Goal: Task Accomplishment & Management: Use online tool/utility

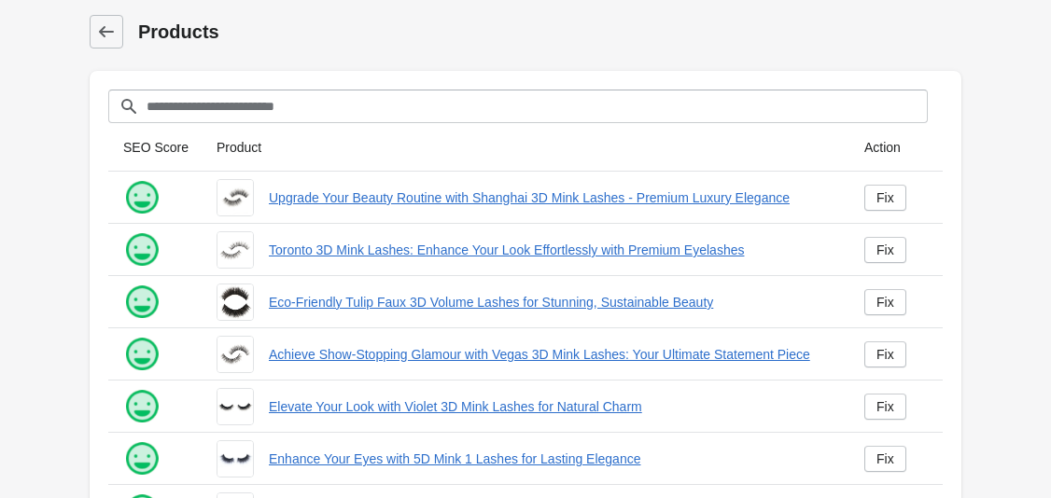
scroll to position [532, 0]
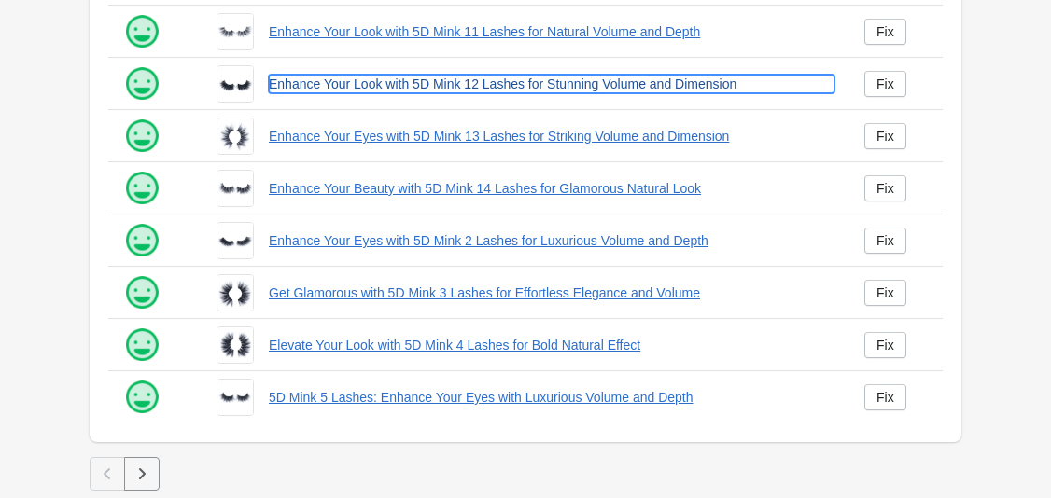
click at [572, 81] on link "Enhance Your Look with 5D Mink 12 Lashes for Stunning Volume and Dimension" at bounding box center [551, 84] width 565 height 19
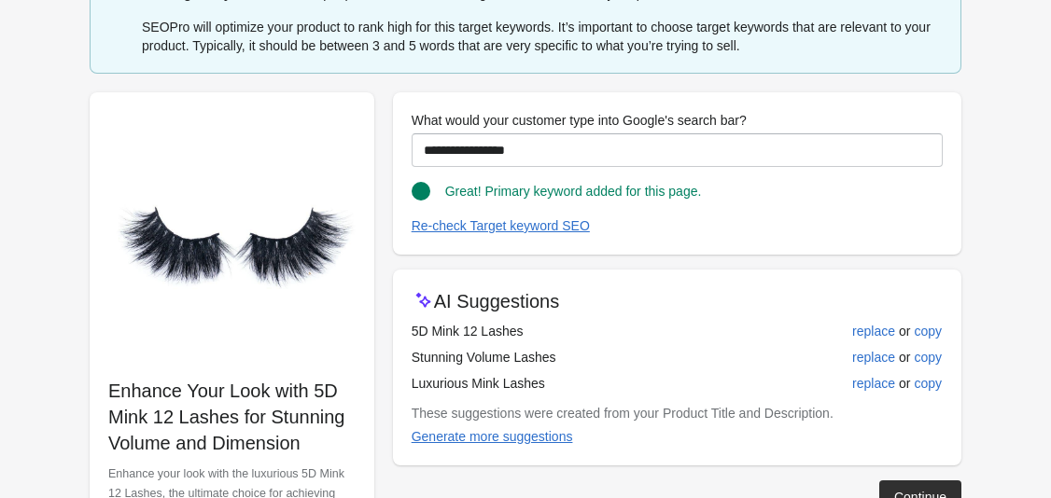
scroll to position [116, 0]
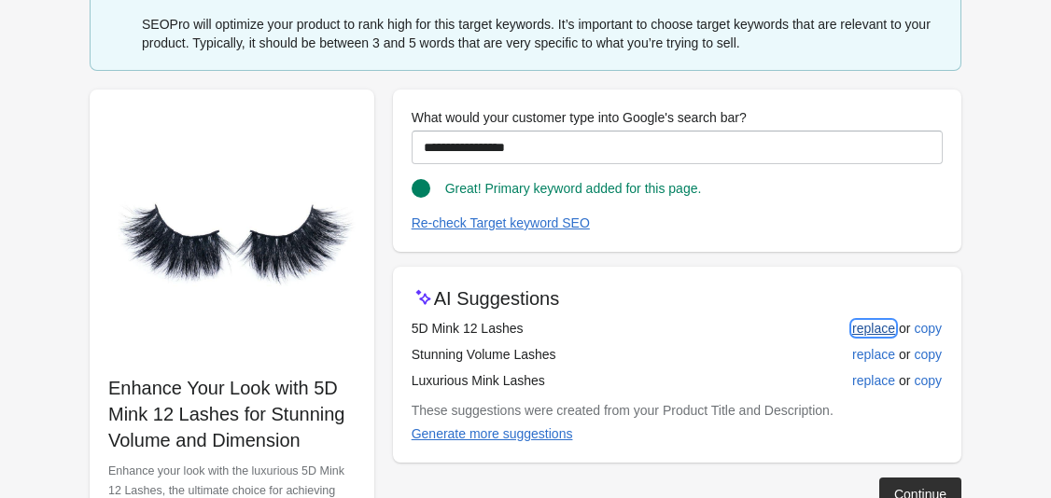
click at [864, 326] on div "replace" at bounding box center [873, 328] width 43 height 15
click at [858, 350] on div "replace" at bounding box center [873, 354] width 43 height 15
type input "**********"
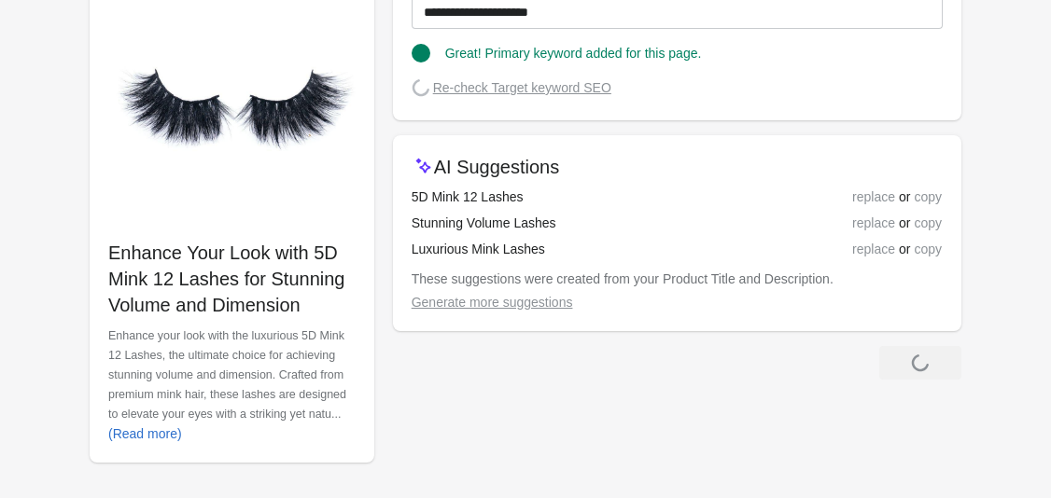
scroll to position [253, 0]
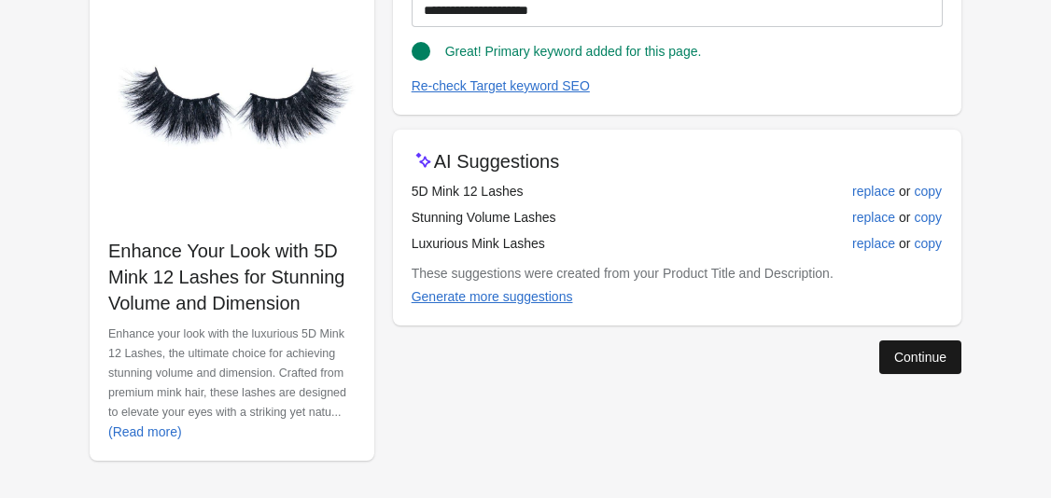
click at [894, 356] on div "Continue" at bounding box center [920, 357] width 52 height 15
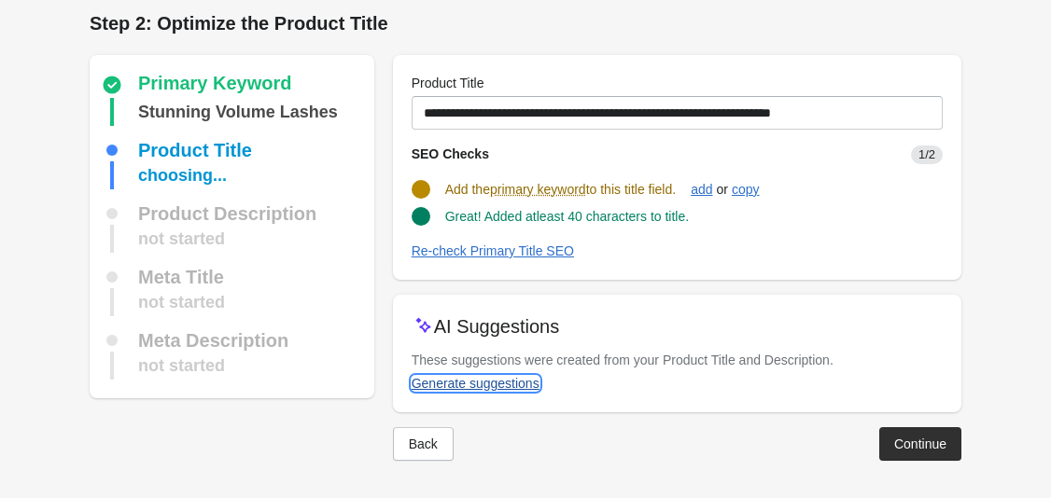
click at [516, 377] on div "Generate suggestions" at bounding box center [475, 383] width 128 height 15
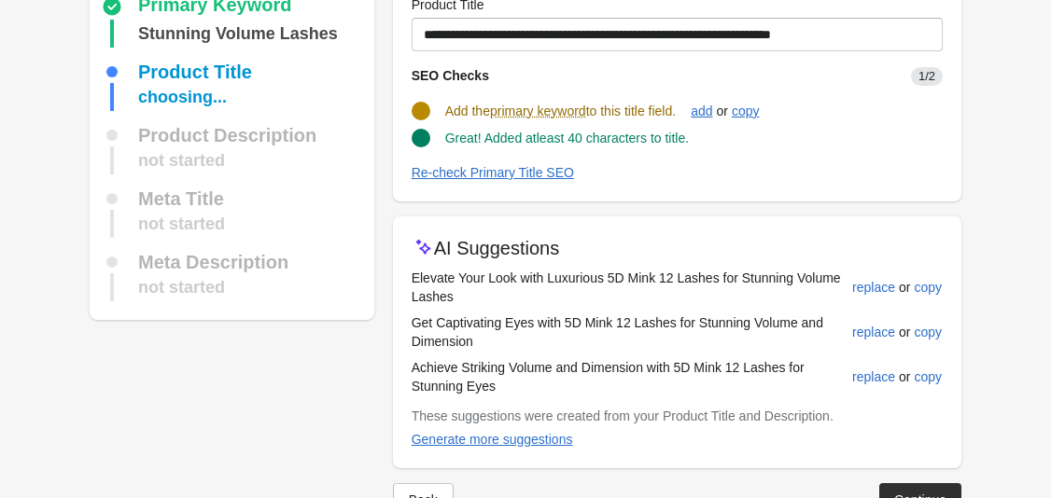
scroll to position [98, 0]
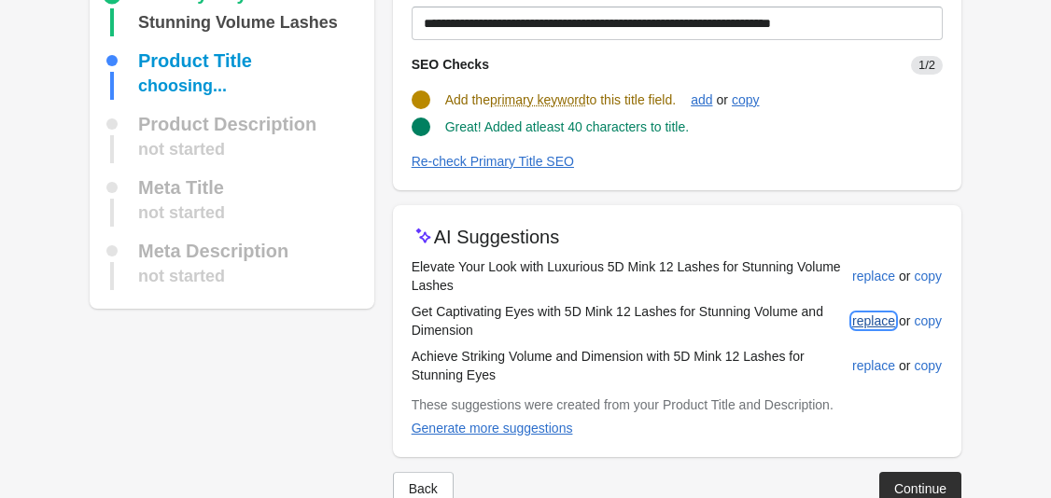
click at [863, 324] on div "replace" at bounding box center [873, 320] width 43 height 15
type input "**********"
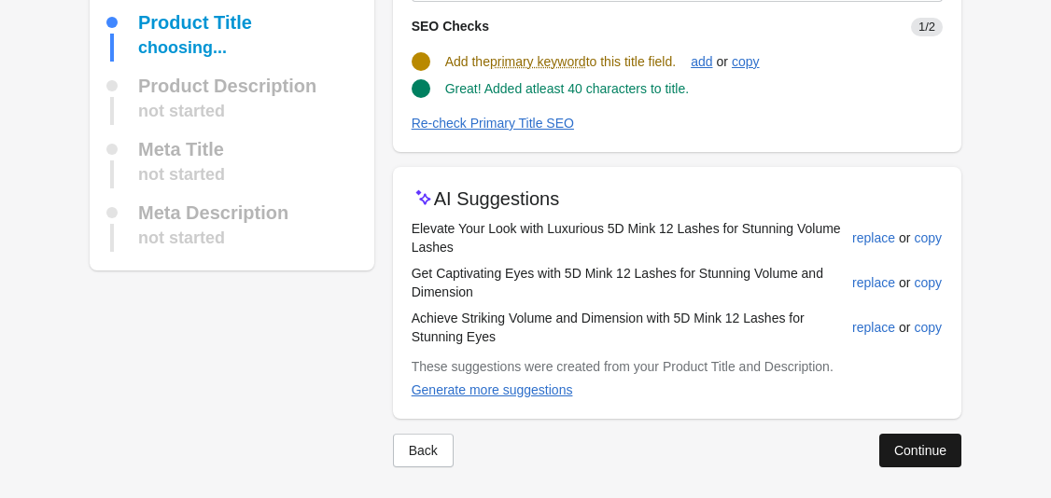
scroll to position [143, 0]
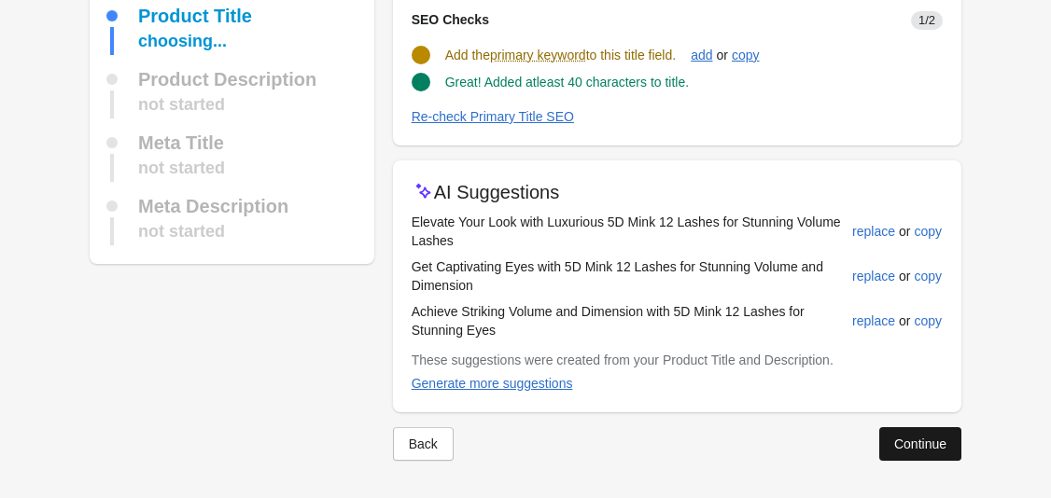
click at [911, 452] on button "Continue" at bounding box center [920, 444] width 82 height 34
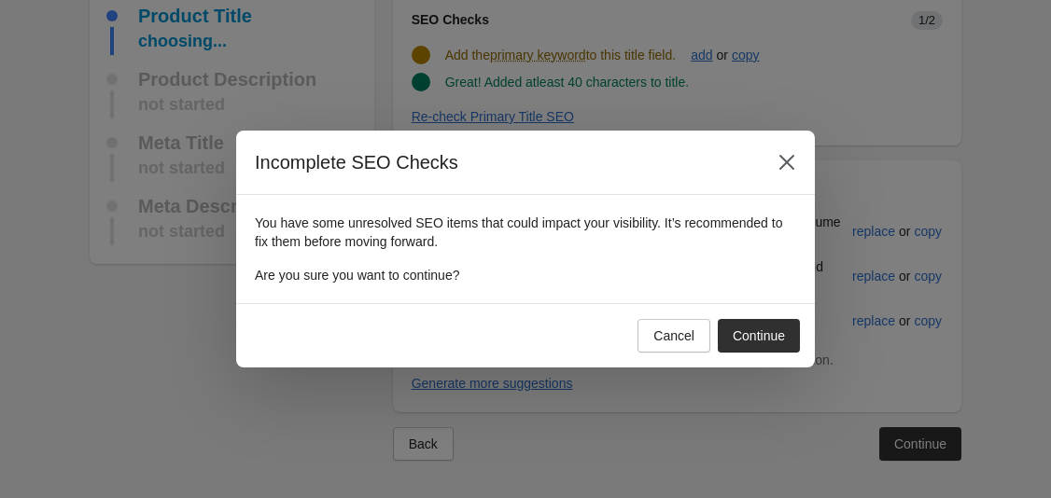
click at [681, 346] on button "Cancel" at bounding box center [673, 336] width 73 height 34
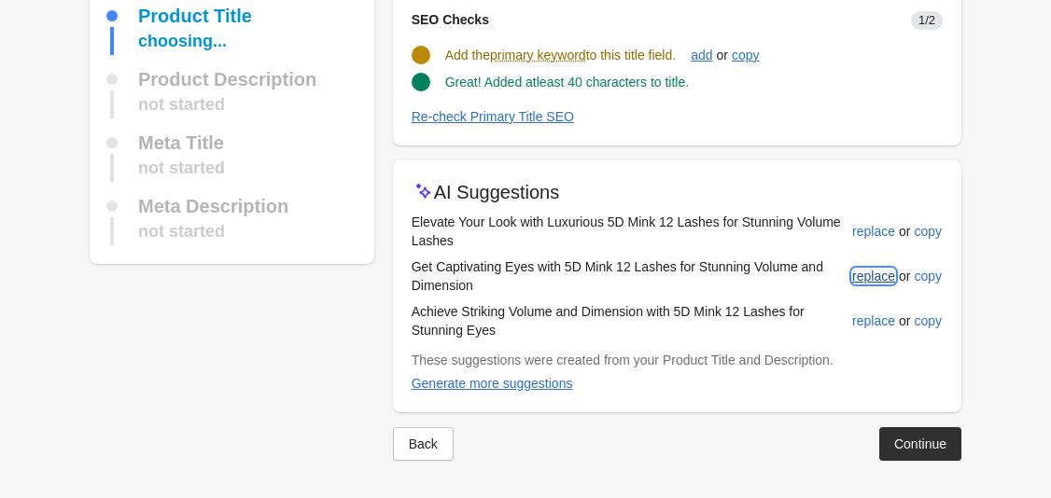
click at [868, 278] on div "replace" at bounding box center [873, 276] width 43 height 15
click at [890, 437] on button "Continue" at bounding box center [920, 444] width 82 height 34
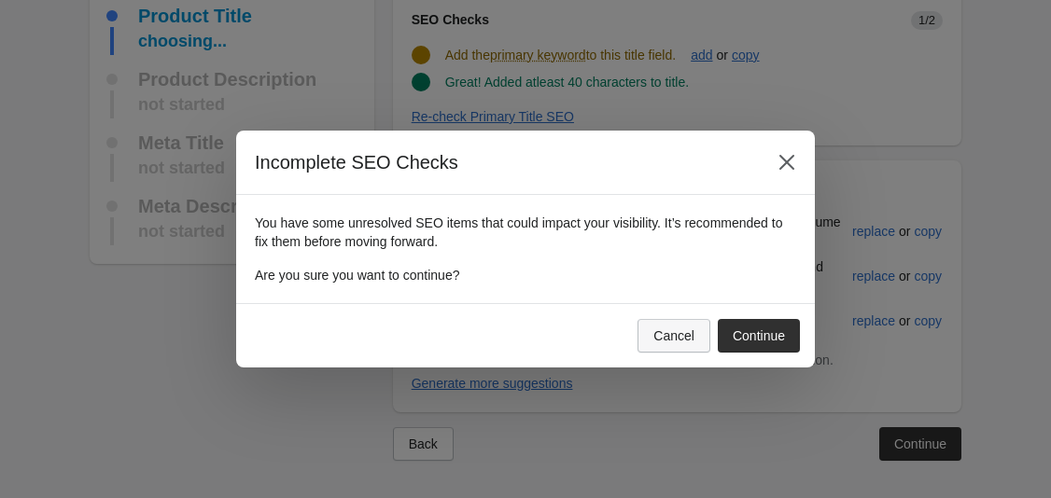
click at [645, 331] on button "Cancel" at bounding box center [673, 336] width 73 height 34
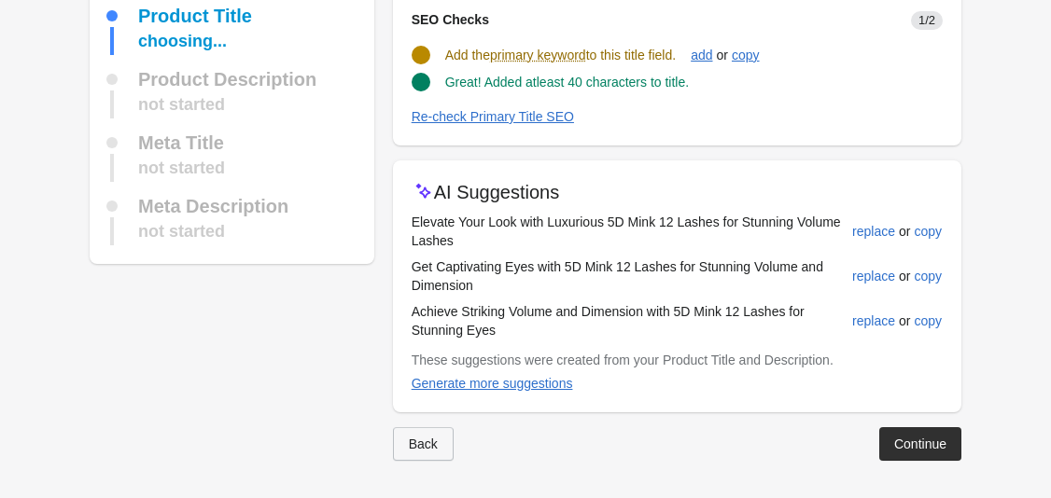
click at [435, 441] on div "Back" at bounding box center [423, 444] width 29 height 15
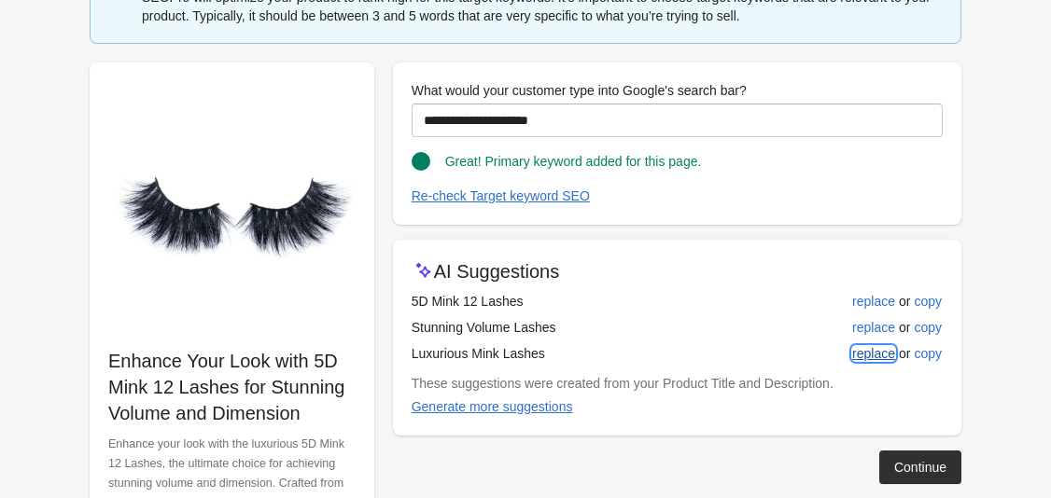
click at [880, 359] on div "replace" at bounding box center [873, 353] width 43 height 15
type input "**********"
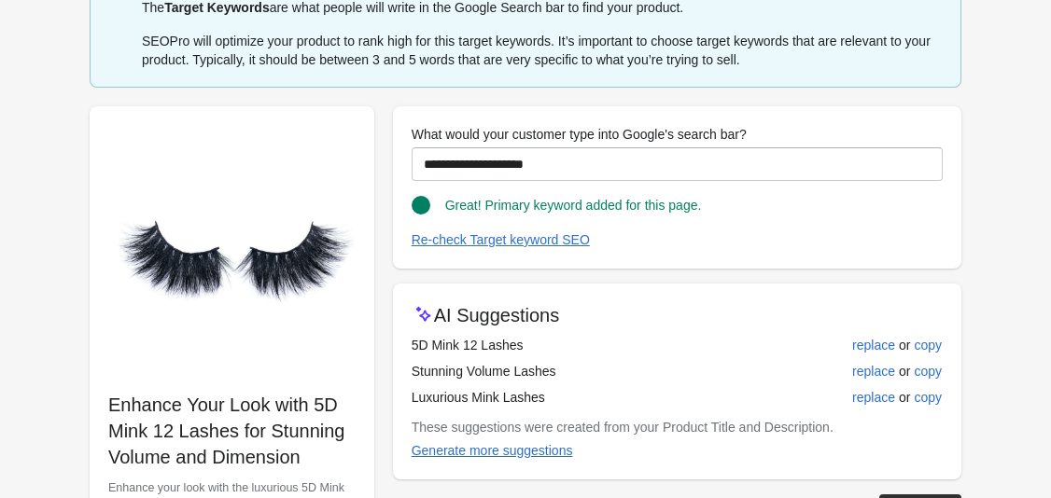
scroll to position [253, 0]
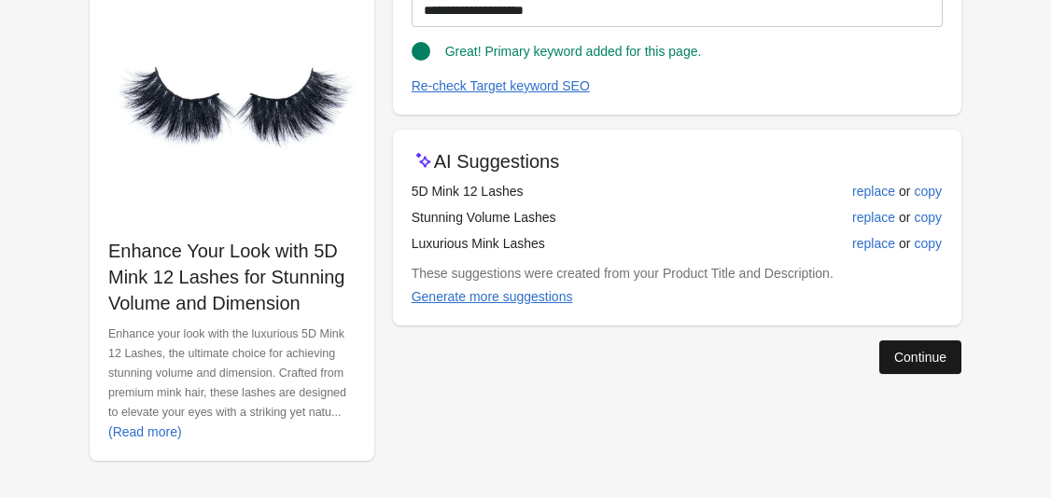
click at [914, 362] on div "Continue" at bounding box center [920, 357] width 52 height 15
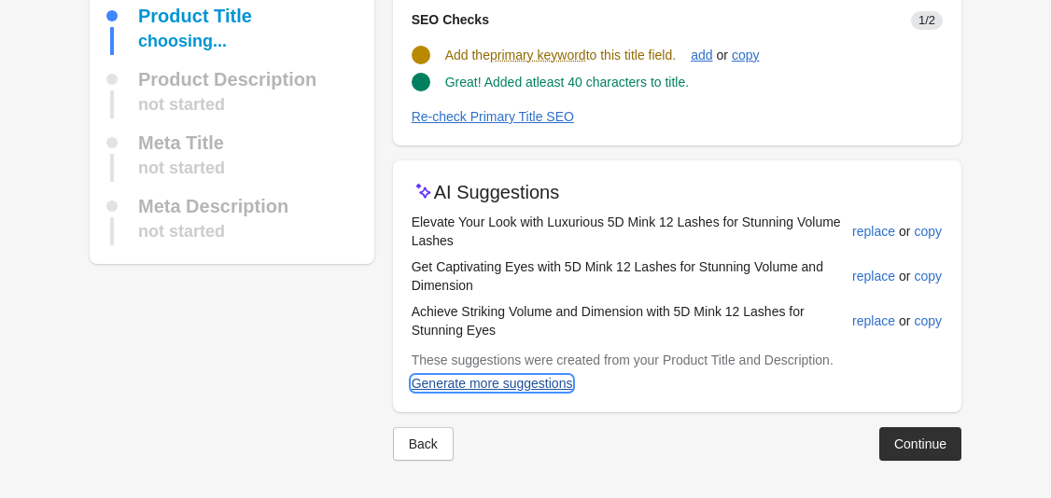
click at [497, 383] on div "Generate more suggestions" at bounding box center [491, 383] width 161 height 15
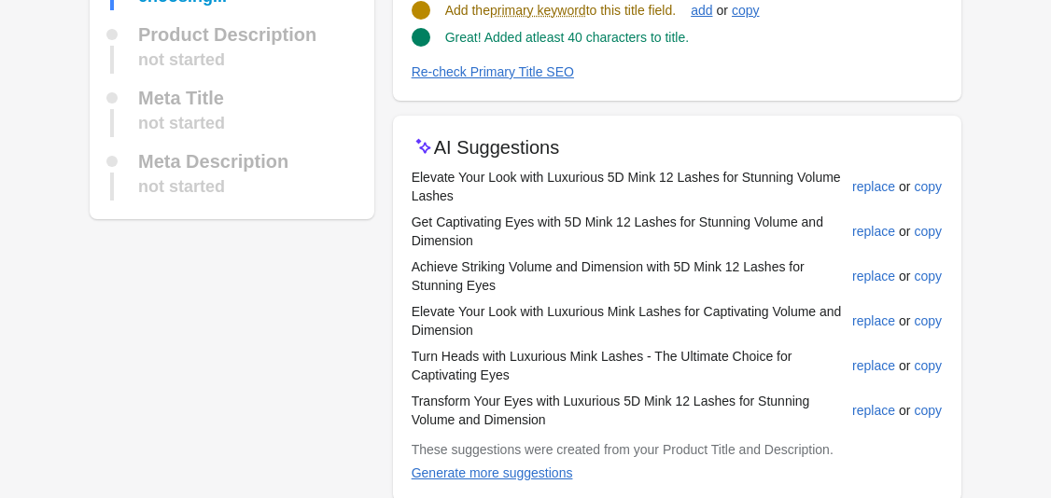
scroll to position [221, 0]
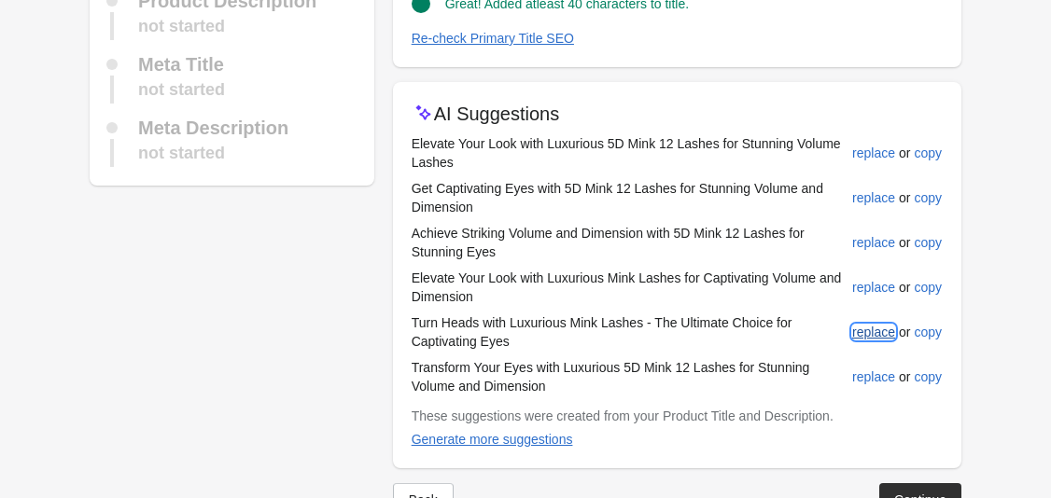
click at [863, 328] on div "replace" at bounding box center [873, 332] width 43 height 15
type input "**********"
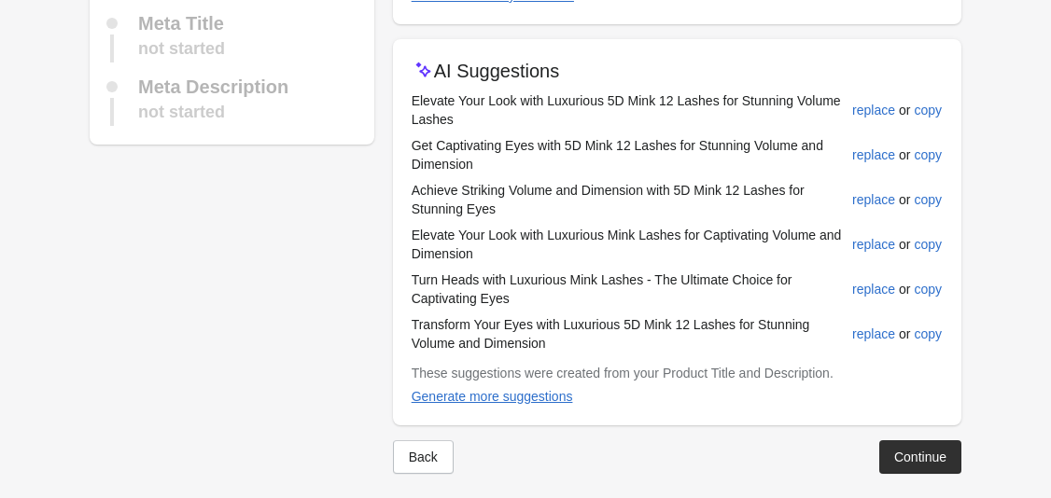
scroll to position [275, 0]
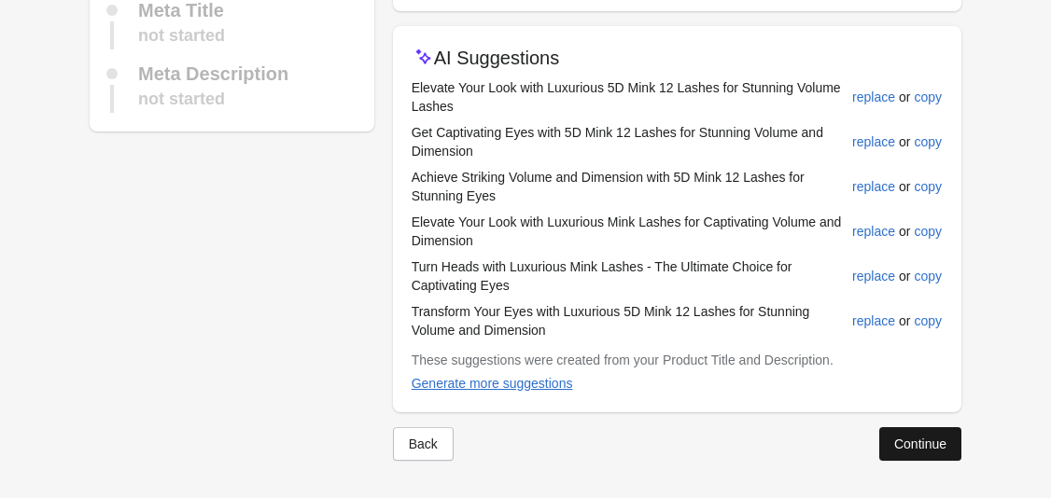
click at [894, 429] on button "Continue" at bounding box center [920, 444] width 82 height 34
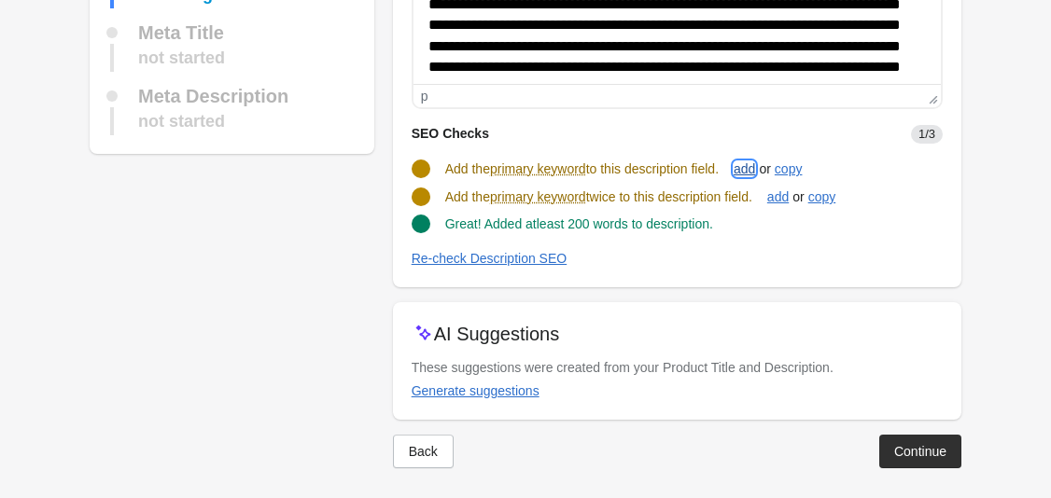
click at [755, 174] on div "add" at bounding box center [743, 168] width 21 height 15
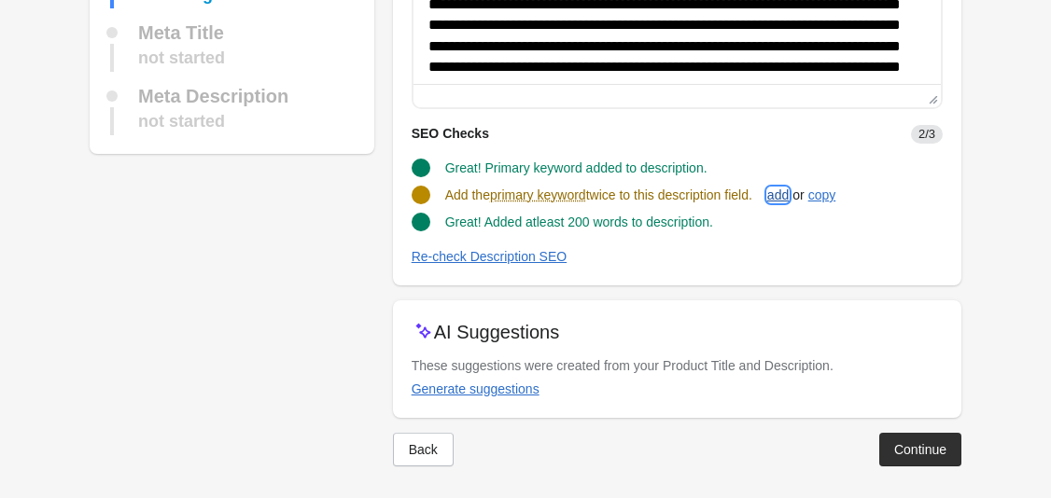
click at [785, 198] on div "add" at bounding box center [777, 195] width 21 height 15
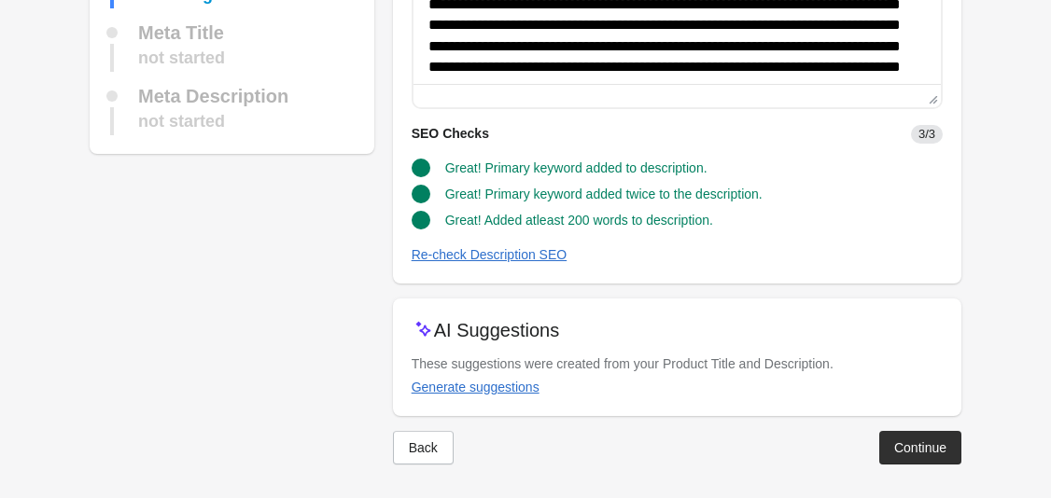
scroll to position [279, 0]
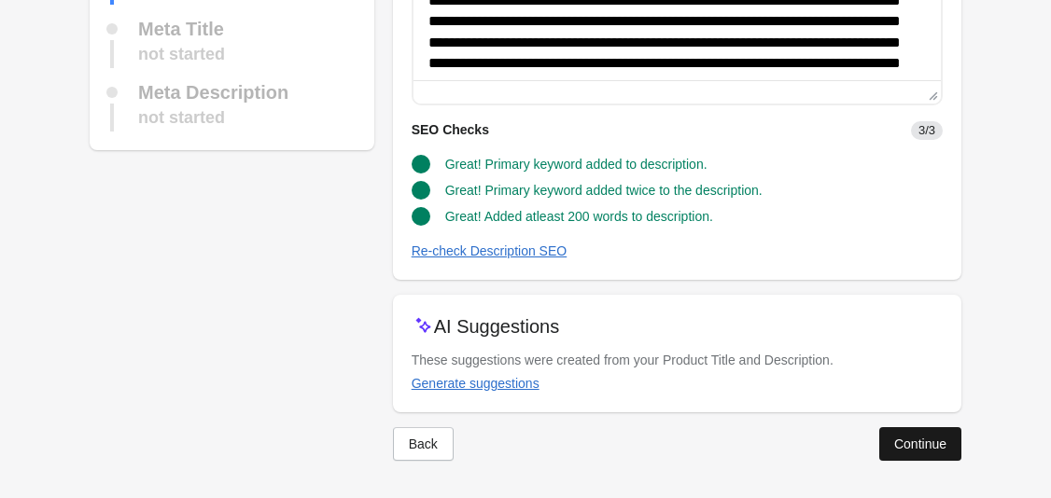
click at [902, 450] on div "Continue" at bounding box center [920, 444] width 52 height 15
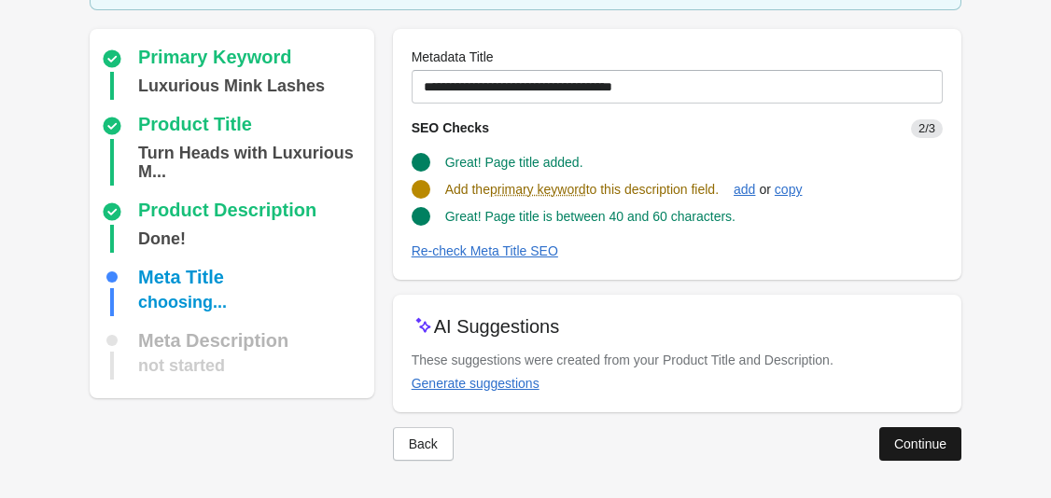
scroll to position [124, 0]
click at [749, 188] on div "add" at bounding box center [743, 189] width 21 height 15
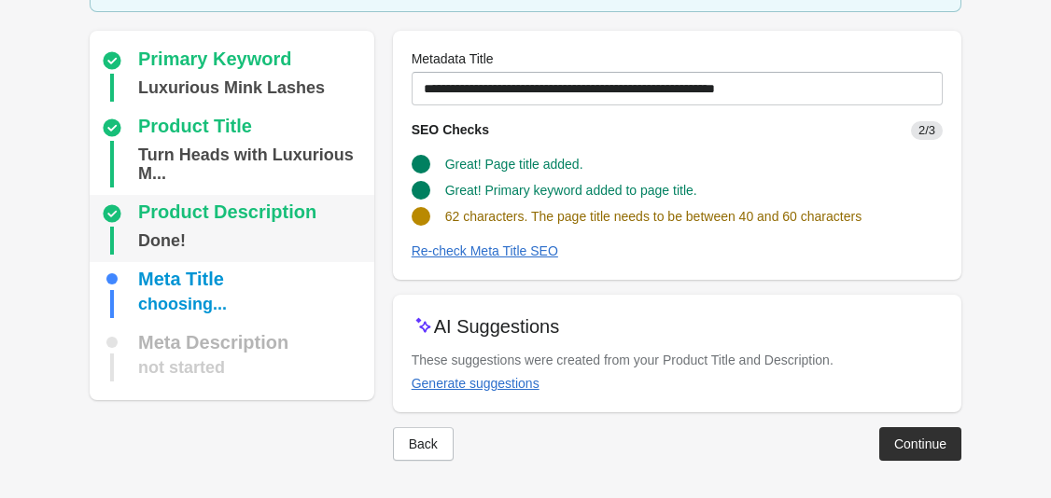
click at [302, 211] on div "Product Description" at bounding box center [234, 213] width 266 height 22
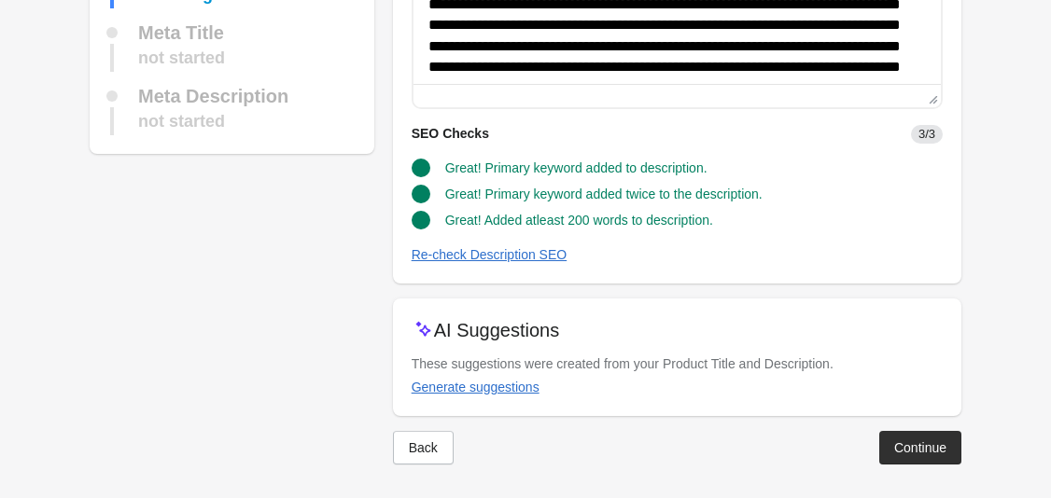
scroll to position [279, 0]
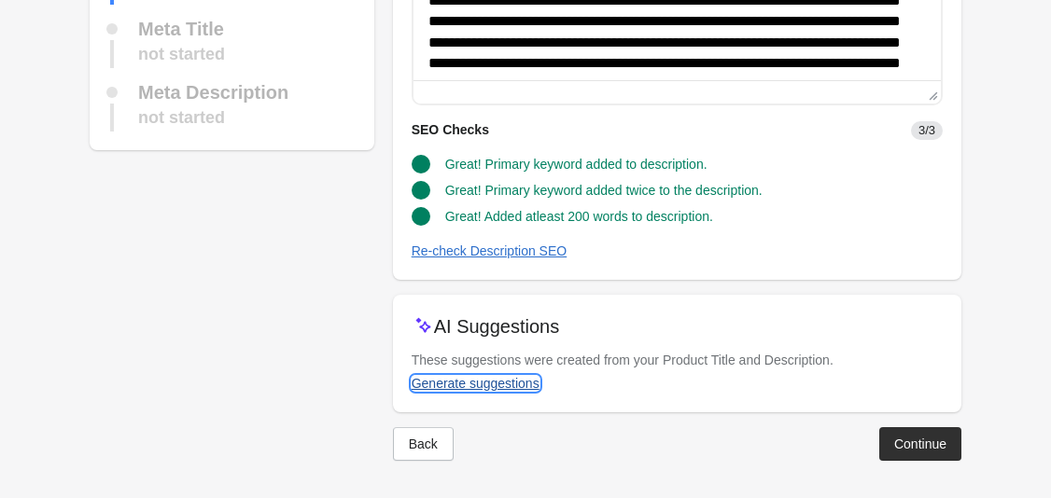
click at [525, 387] on div "Generate suggestions" at bounding box center [475, 383] width 128 height 15
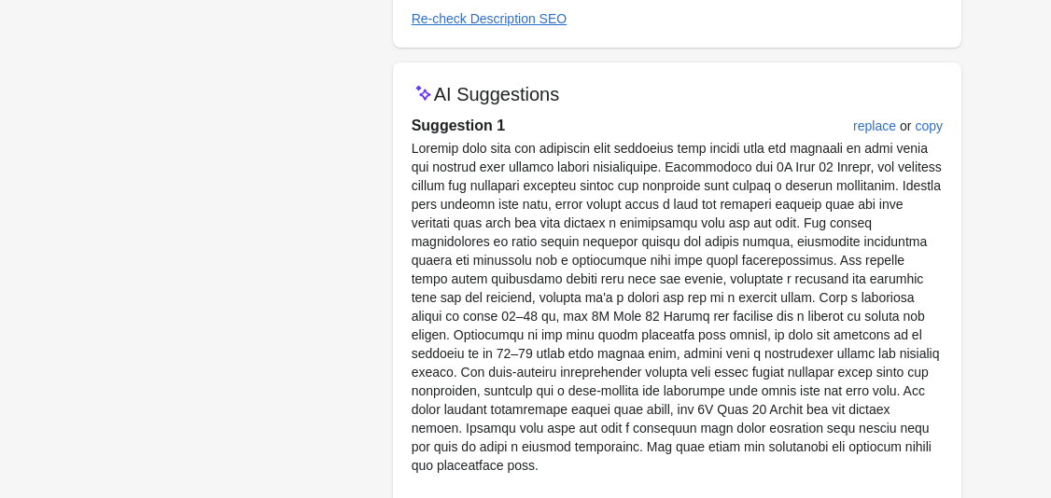
scroll to position [494, 0]
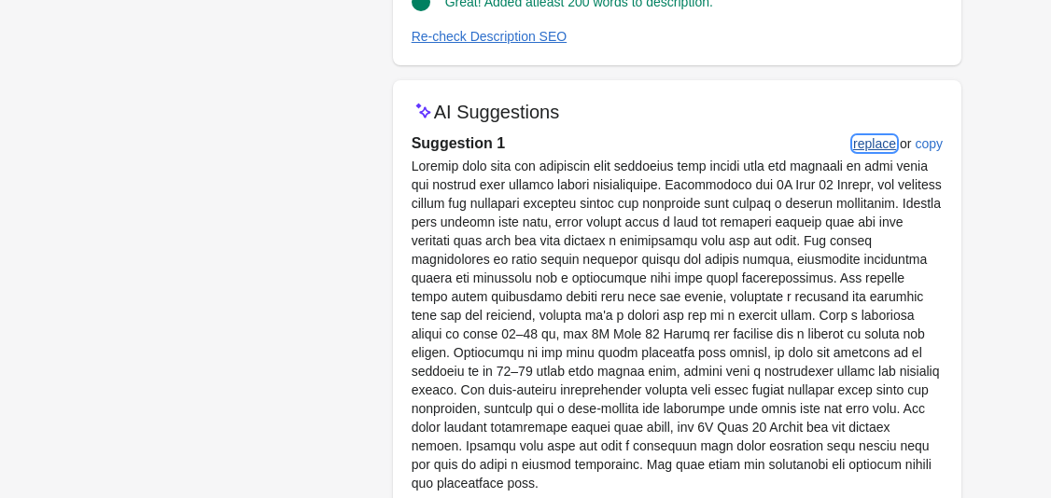
click at [870, 137] on div "replace" at bounding box center [874, 143] width 43 height 15
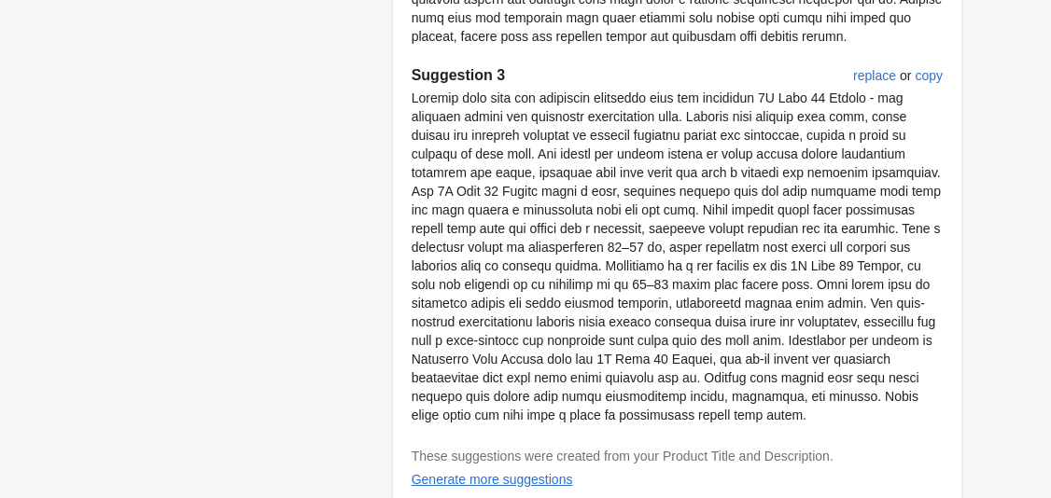
scroll to position [1397, 0]
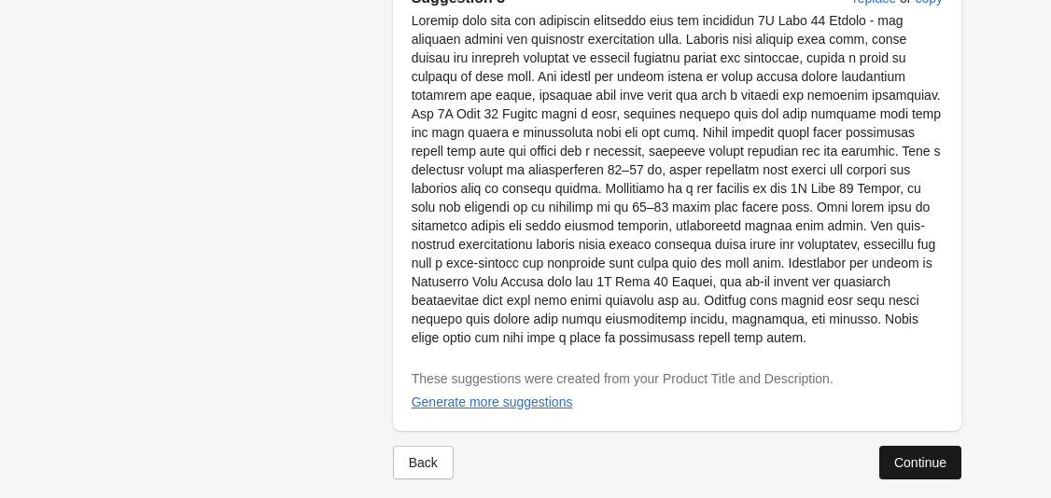
click at [886, 446] on button "Continue" at bounding box center [920, 463] width 82 height 34
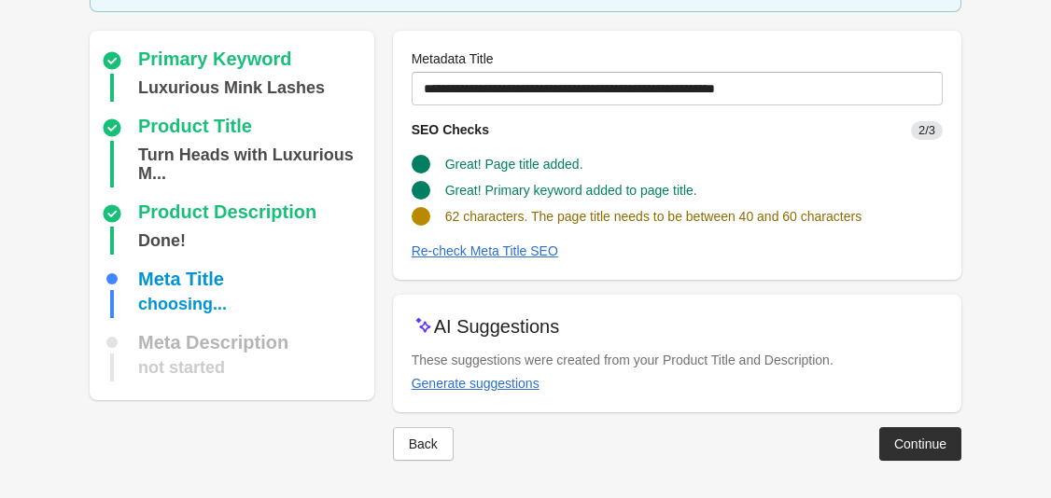
scroll to position [122, 0]
click at [467, 383] on div "Generate suggestions" at bounding box center [475, 383] width 128 height 15
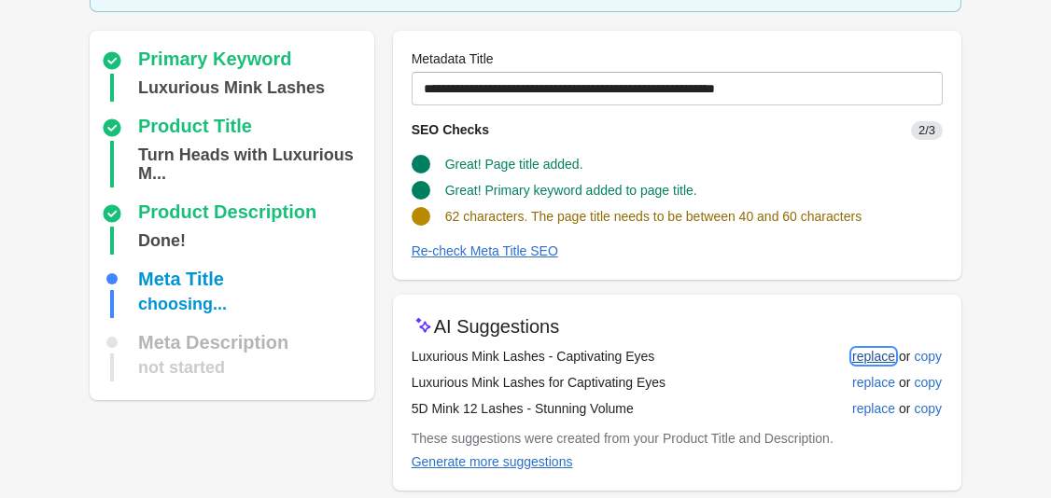
click at [879, 360] on div "replace" at bounding box center [873, 356] width 43 height 15
type input "**********"
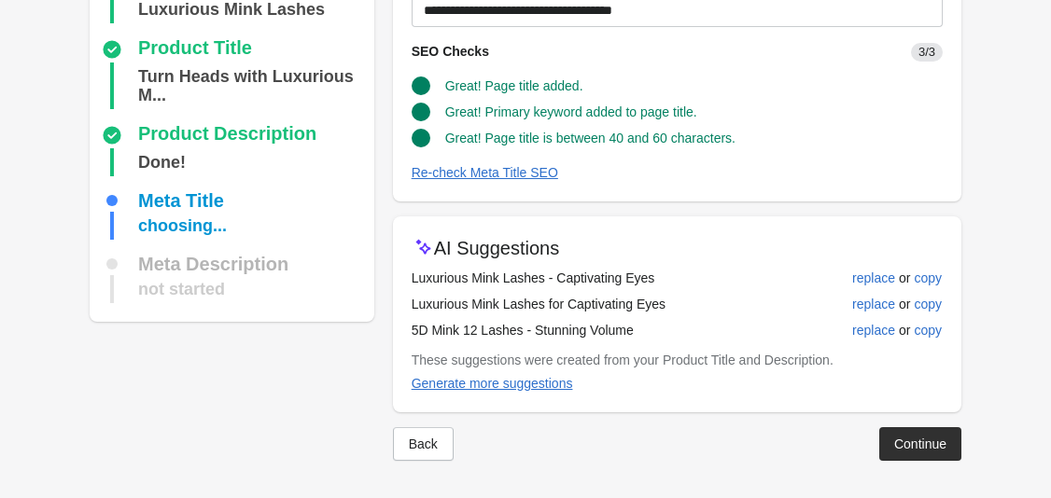
scroll to position [201, 0]
click at [911, 438] on div "Continue" at bounding box center [920, 444] width 52 height 15
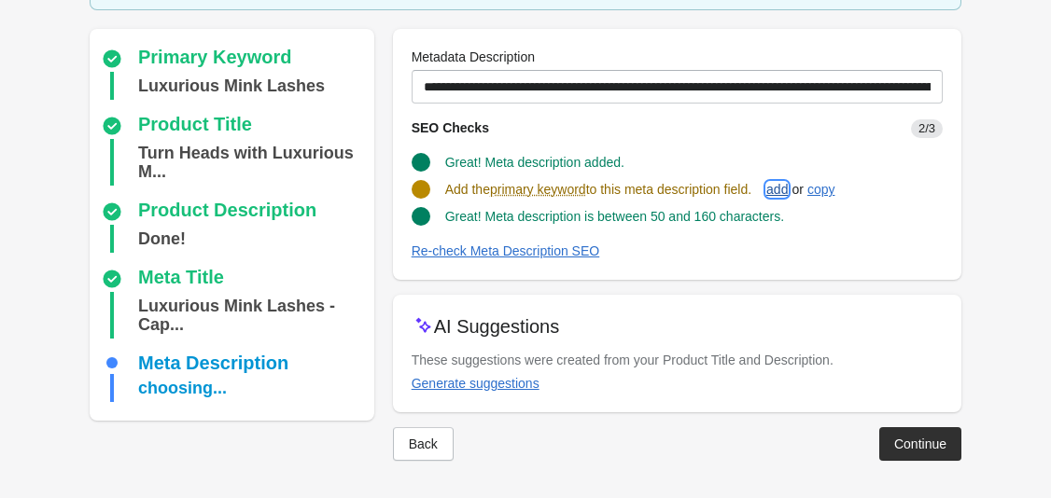
click at [786, 195] on div "add" at bounding box center [776, 189] width 21 height 15
type input "**********"
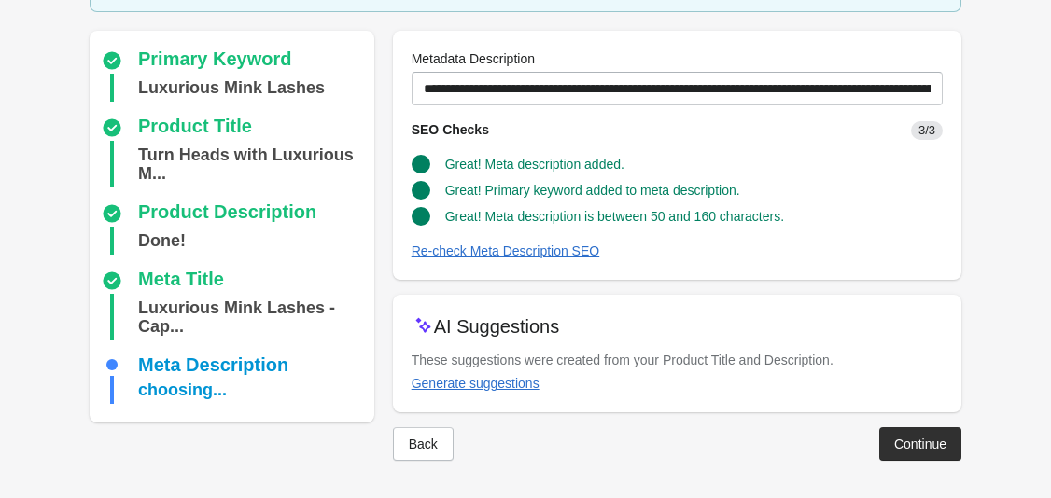
scroll to position [141, 0]
click at [894, 439] on div "Continue" at bounding box center [920, 444] width 52 height 15
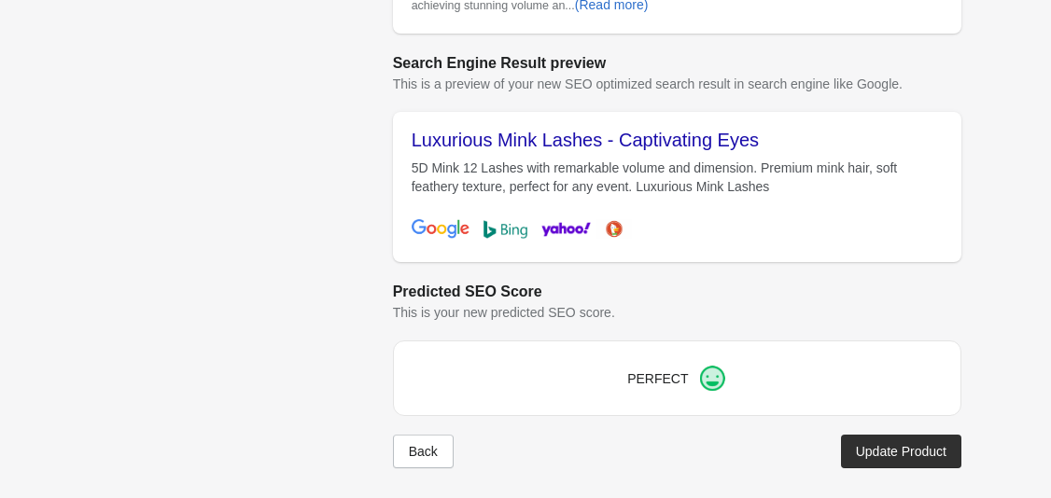
scroll to position [804, 0]
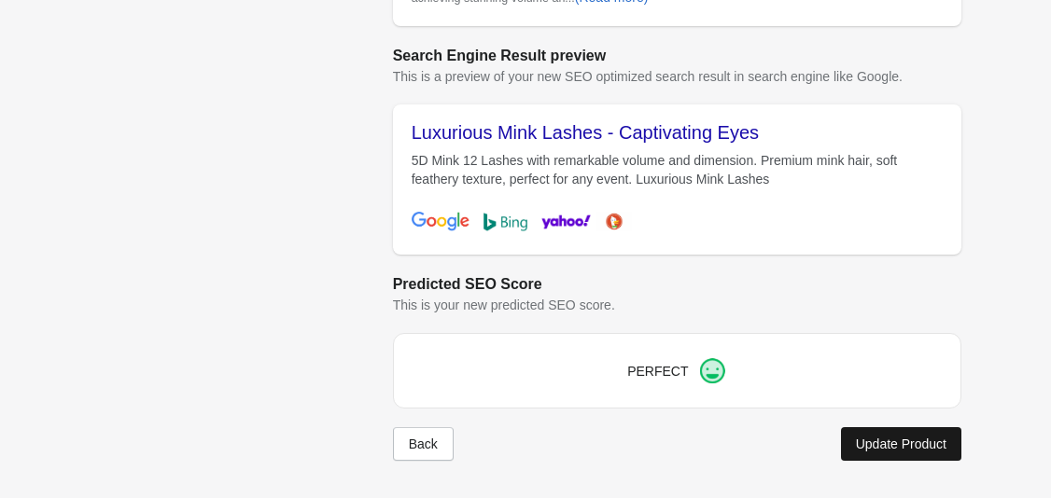
click at [897, 442] on div "Update Product" at bounding box center [901, 444] width 90 height 15
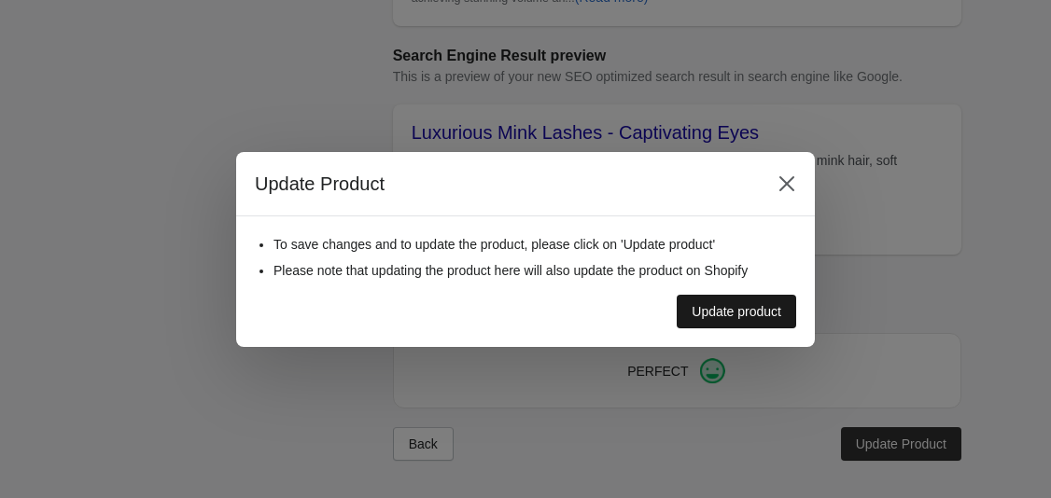
click at [761, 300] on button "Update product" at bounding box center [735, 312] width 119 height 34
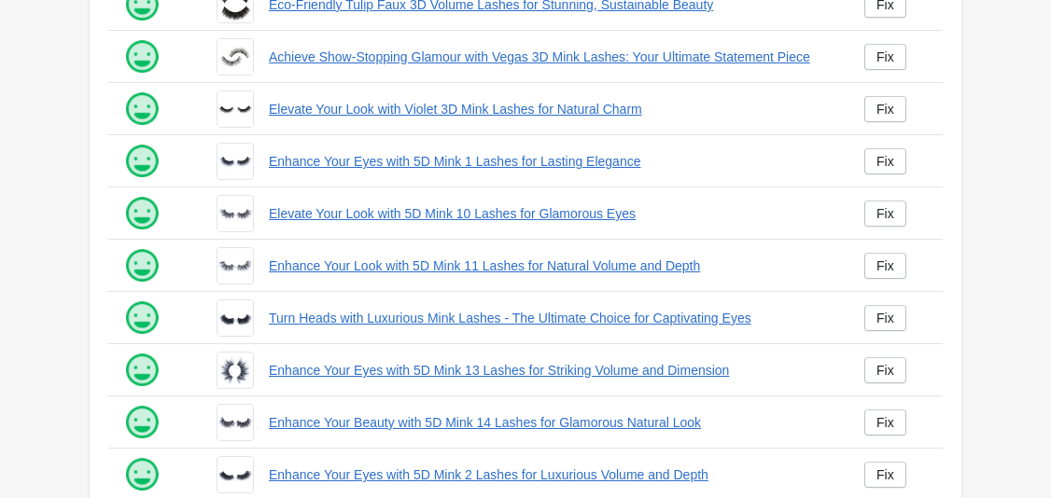
scroll to position [299, 0]
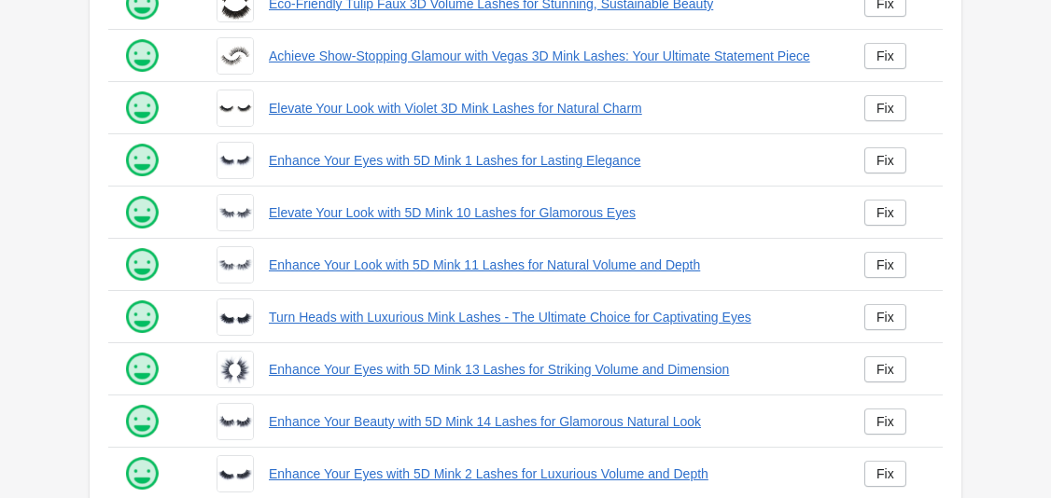
click at [225, 100] on img at bounding box center [234, 107] width 35 height 35
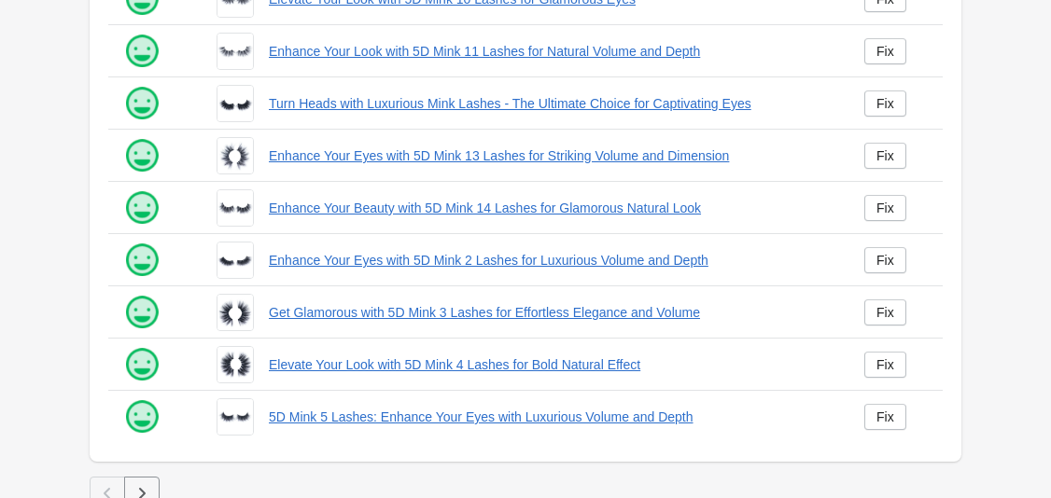
scroll to position [532, 0]
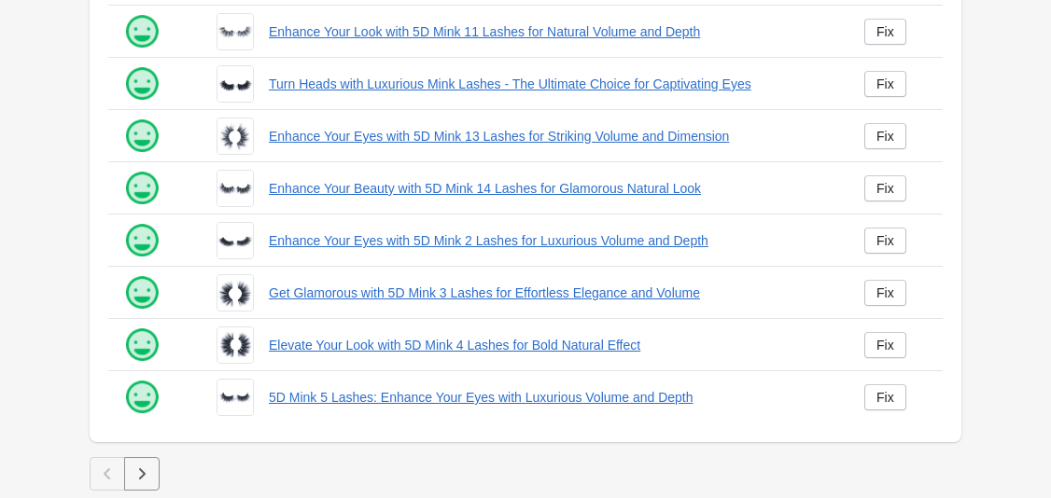
click at [144, 467] on icon "button" at bounding box center [141, 474] width 19 height 19
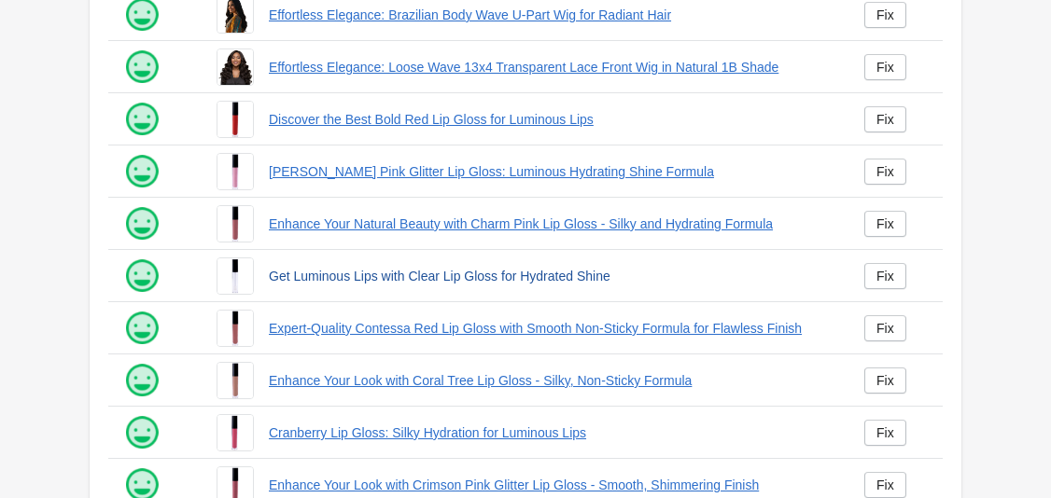
scroll to position [532, 0]
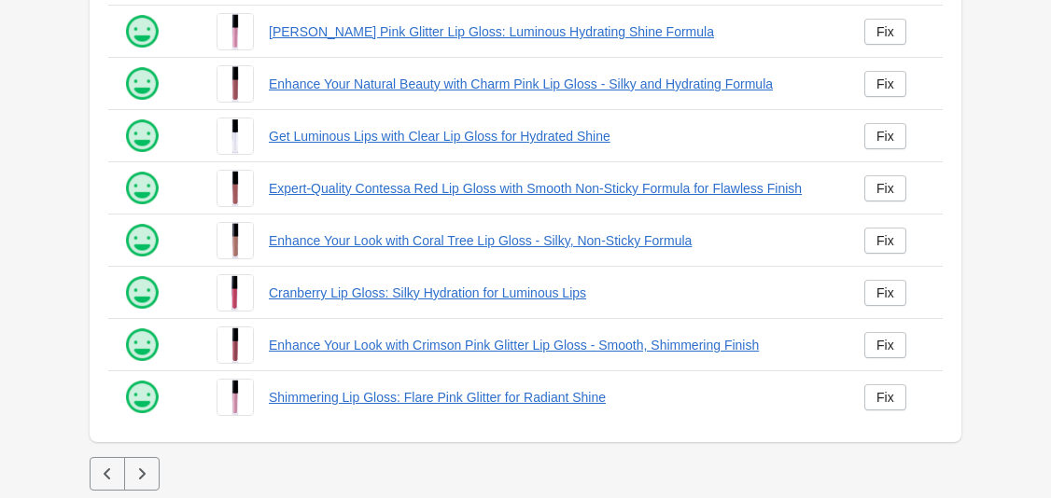
click at [145, 473] on icon "button" at bounding box center [141, 474] width 19 height 19
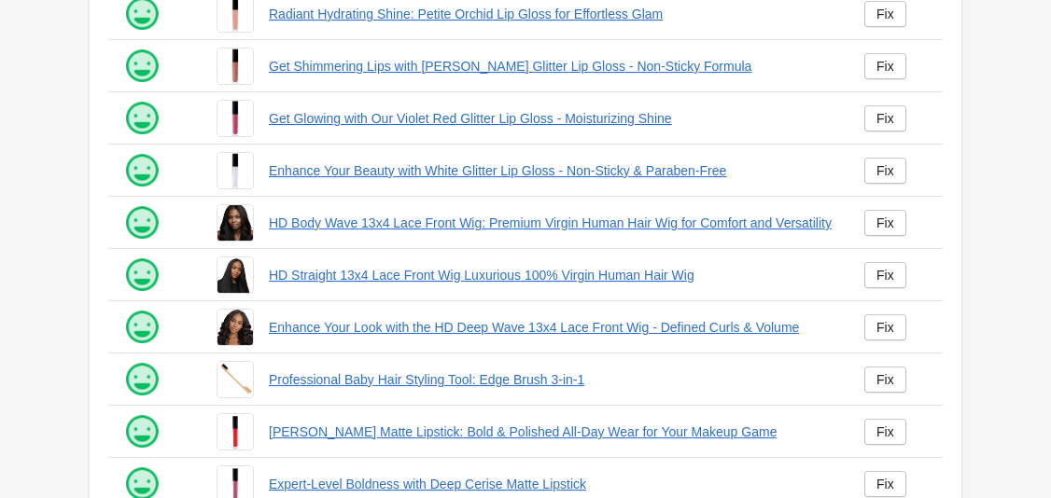
scroll to position [532, 0]
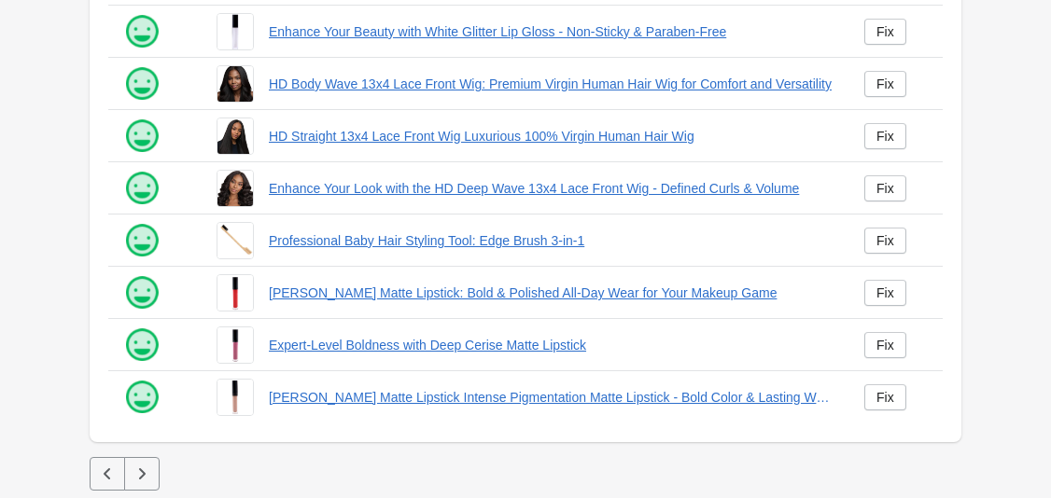
click at [132, 483] on button "button" at bounding box center [141, 474] width 35 height 34
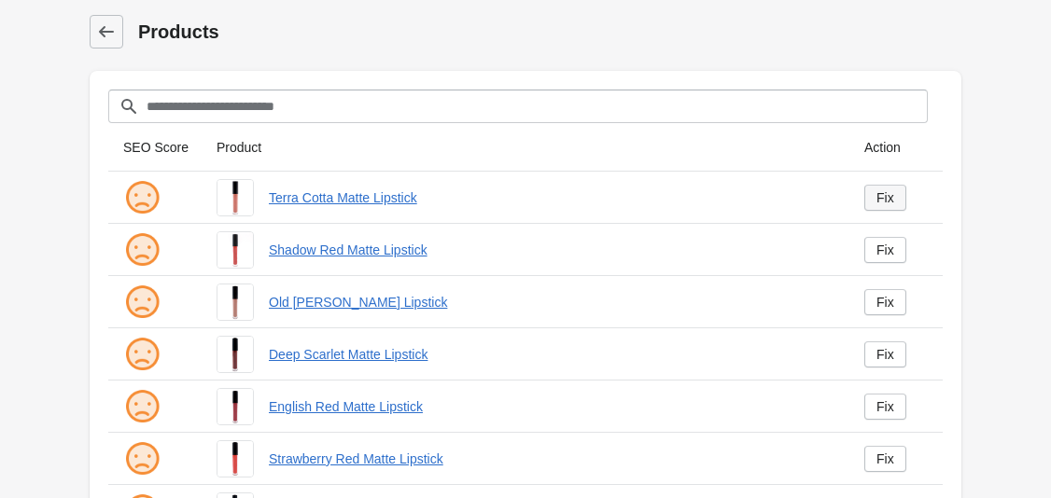
click at [872, 202] on link "Fix" at bounding box center [885, 198] width 42 height 26
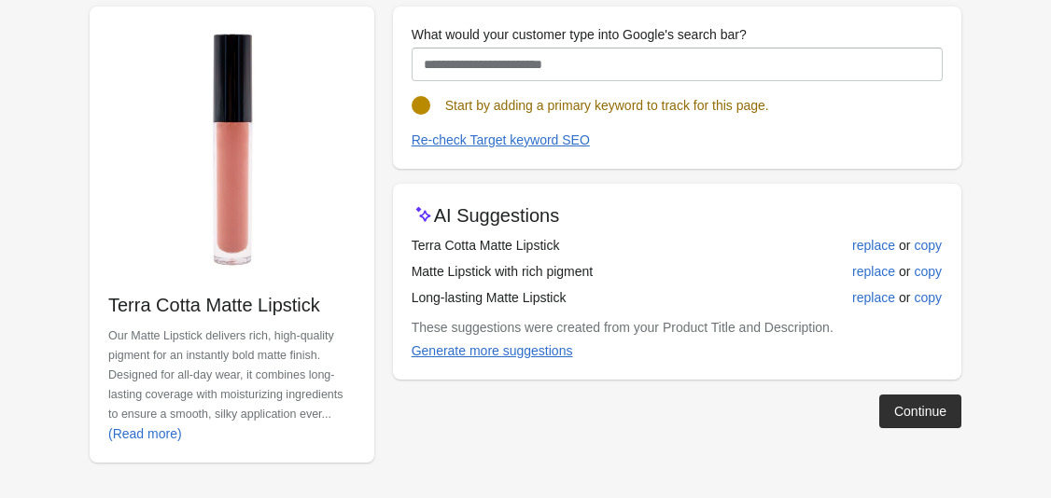
scroll to position [201, 0]
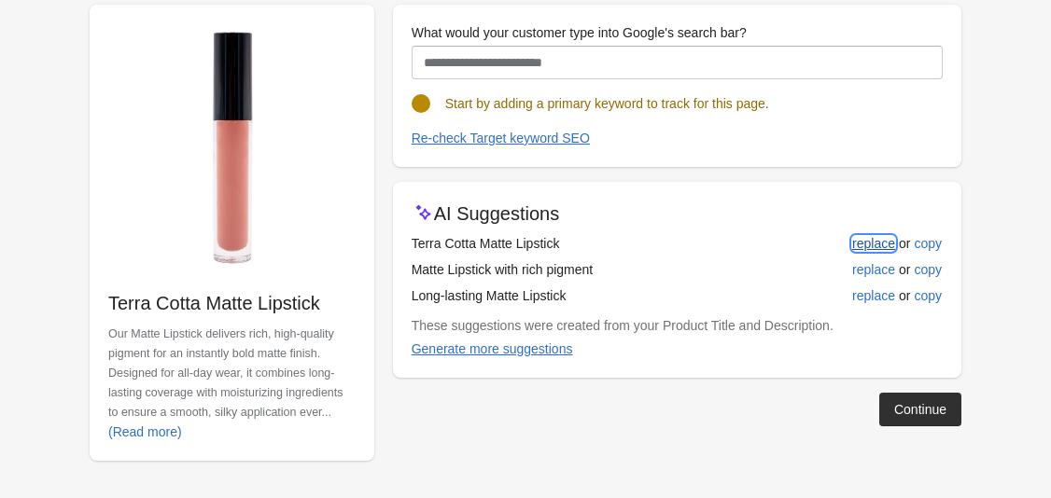
click at [868, 239] on div "replace" at bounding box center [873, 243] width 43 height 15
type input "**********"
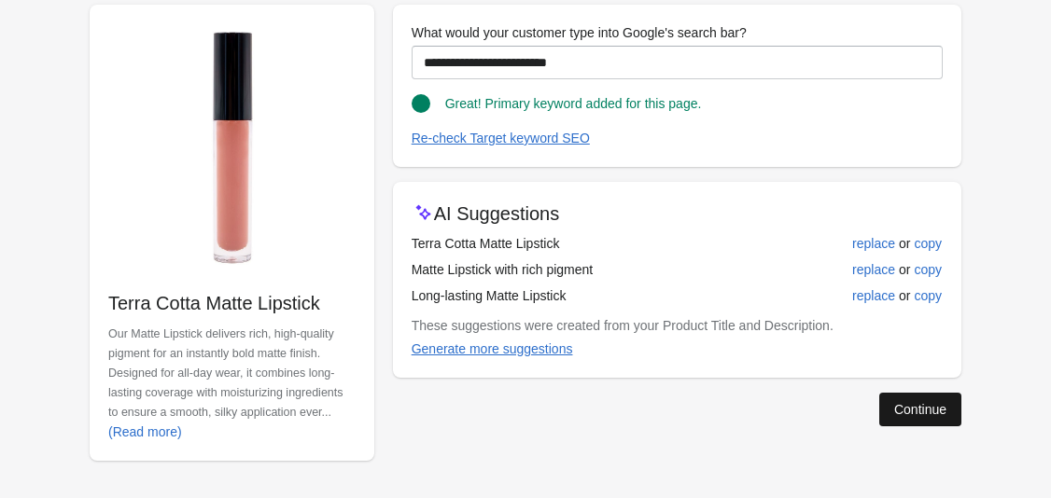
click at [925, 417] on button "Continue" at bounding box center [920, 410] width 82 height 34
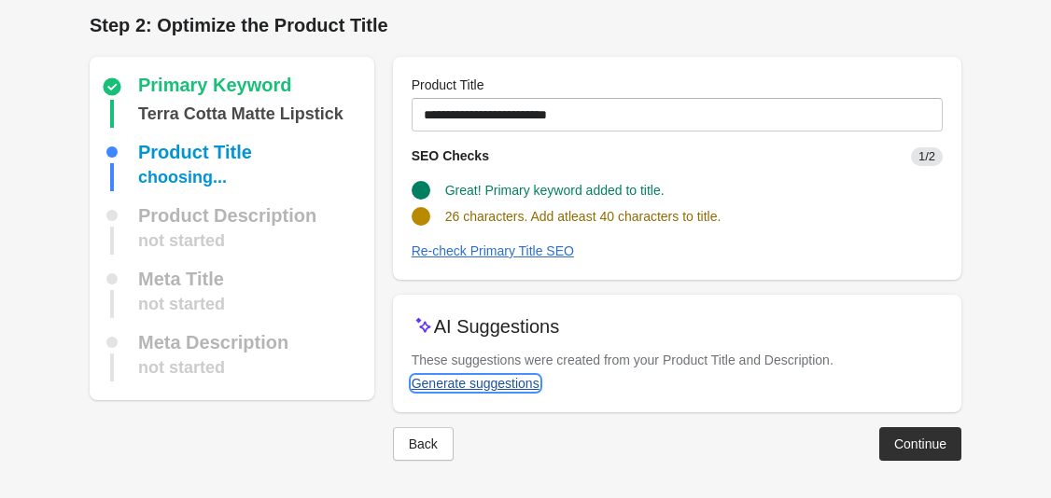
click at [472, 384] on div "Generate suggestions" at bounding box center [475, 383] width 128 height 15
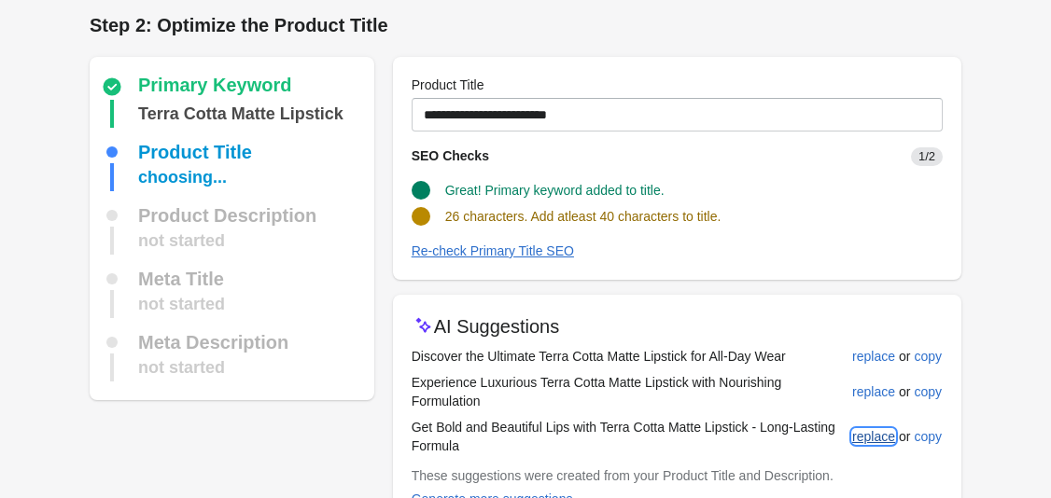
click at [889, 444] on span "replace" at bounding box center [873, 436] width 43 height 15
type input "**********"
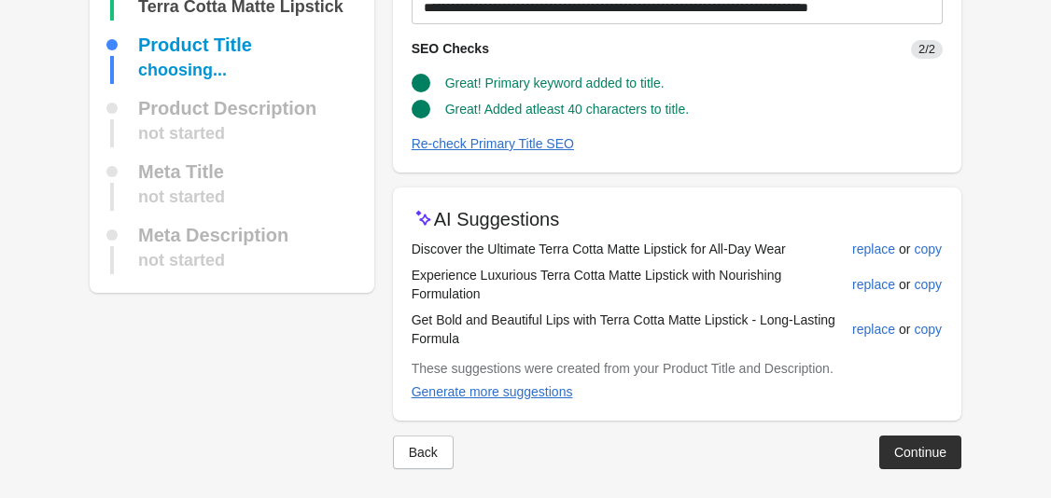
scroll to position [122, 0]
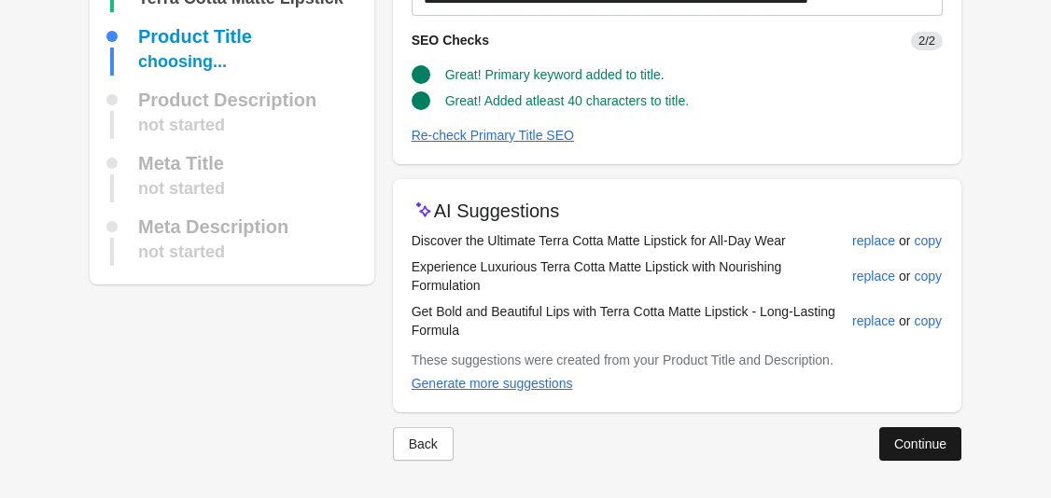
click at [911, 455] on button "Continue" at bounding box center [920, 444] width 82 height 34
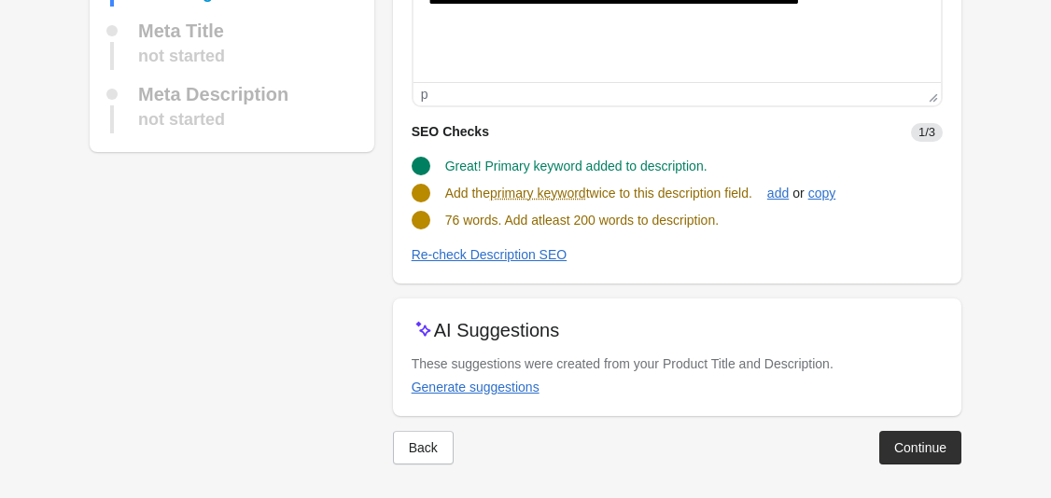
scroll to position [281, 0]
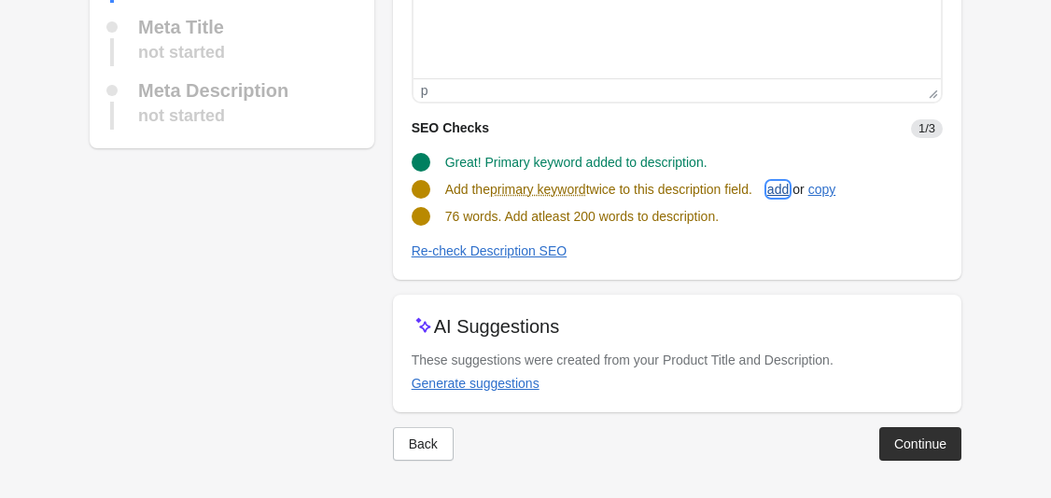
click at [781, 189] on div "add" at bounding box center [777, 189] width 21 height 15
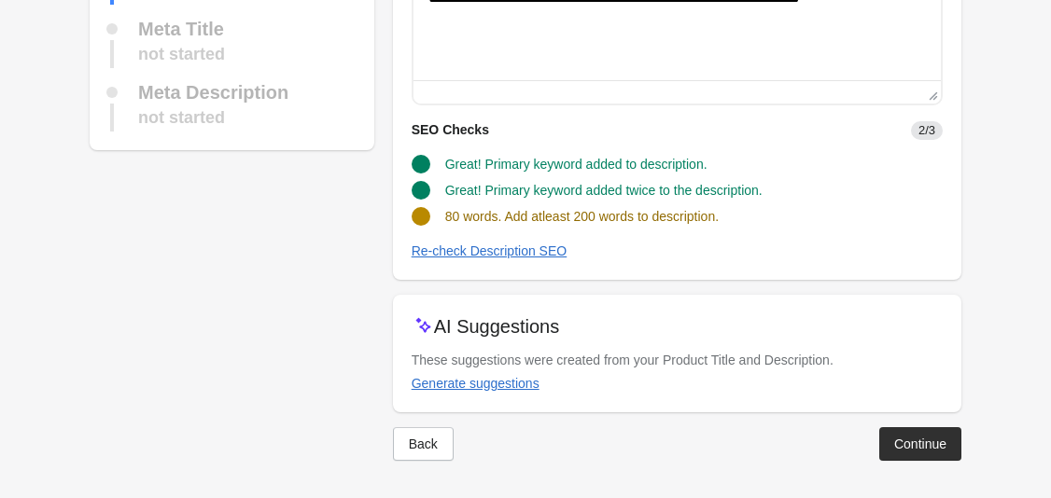
scroll to position [279, 0]
click at [906, 444] on div "Continue" at bounding box center [920, 444] width 52 height 15
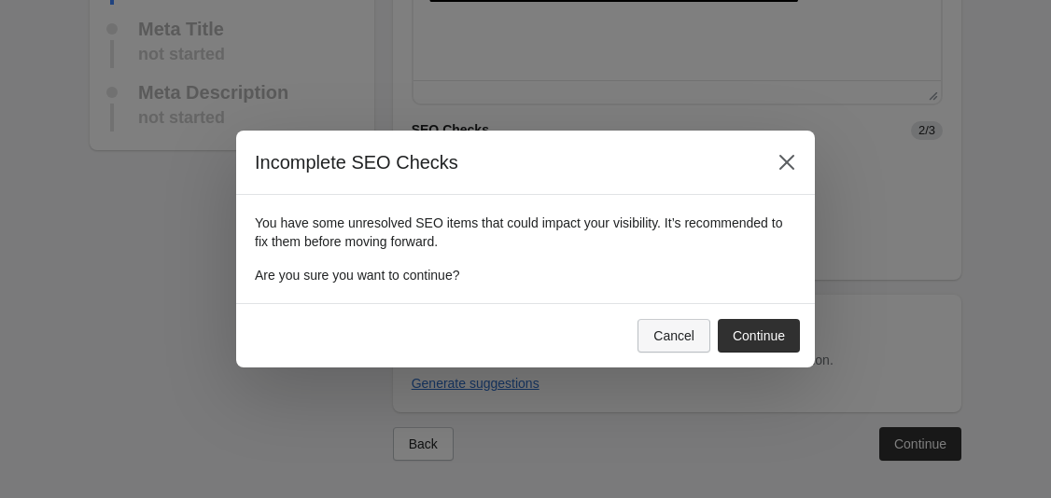
click at [687, 337] on div "Cancel" at bounding box center [673, 335] width 41 height 15
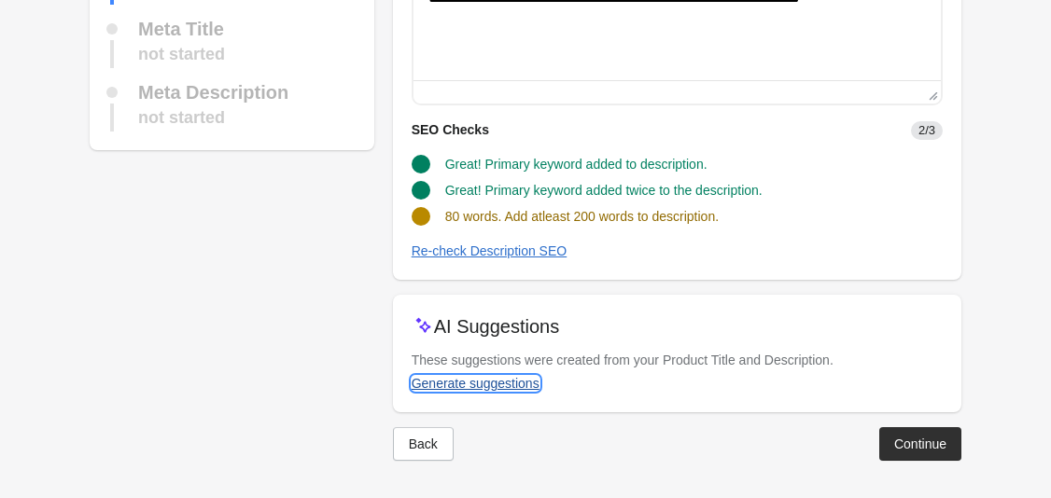
click at [440, 392] on button "Generate suggestions" at bounding box center [475, 384] width 143 height 34
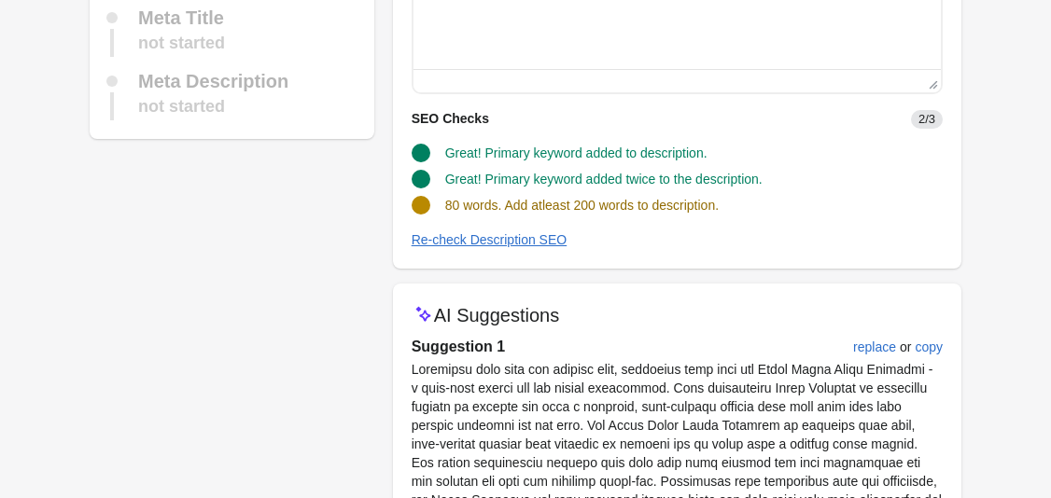
scroll to position [308, 0]
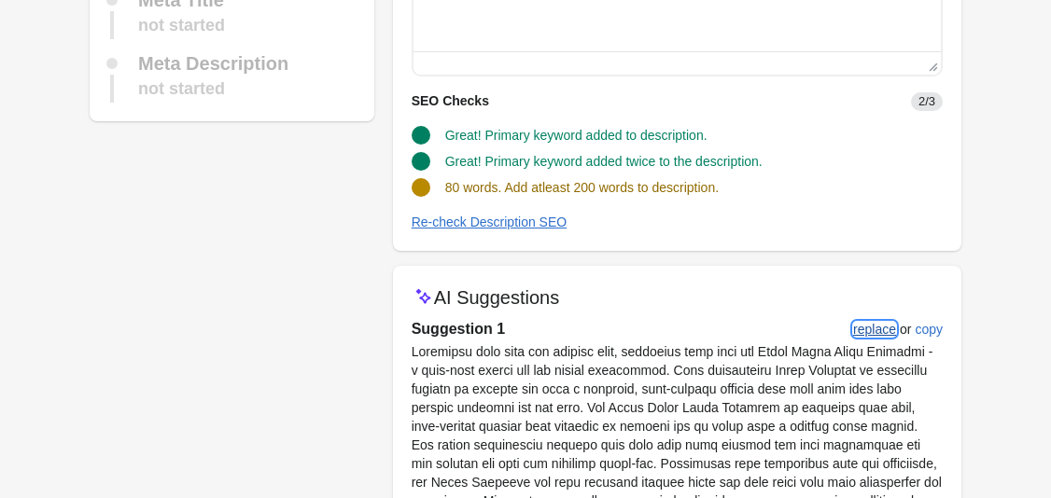
click at [858, 325] on div "replace" at bounding box center [874, 329] width 43 height 15
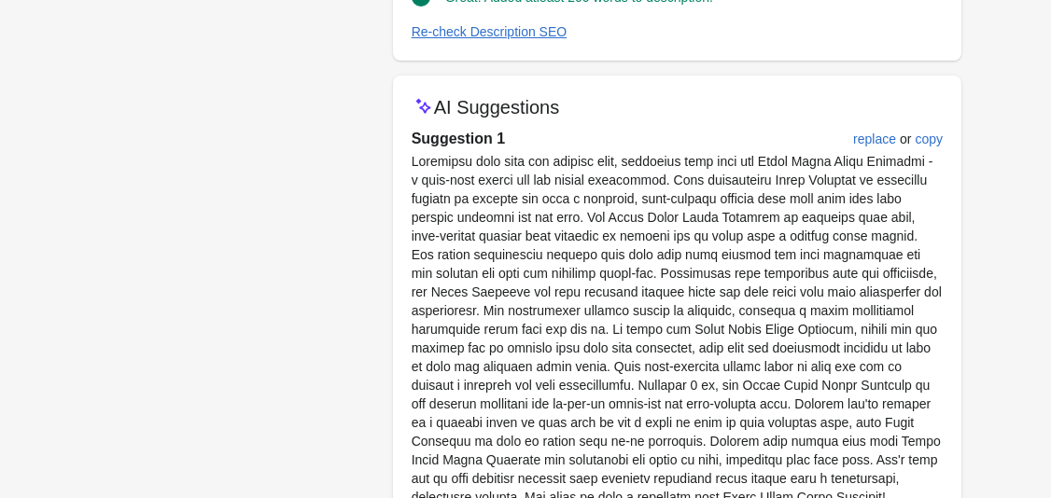
scroll to position [706, 0]
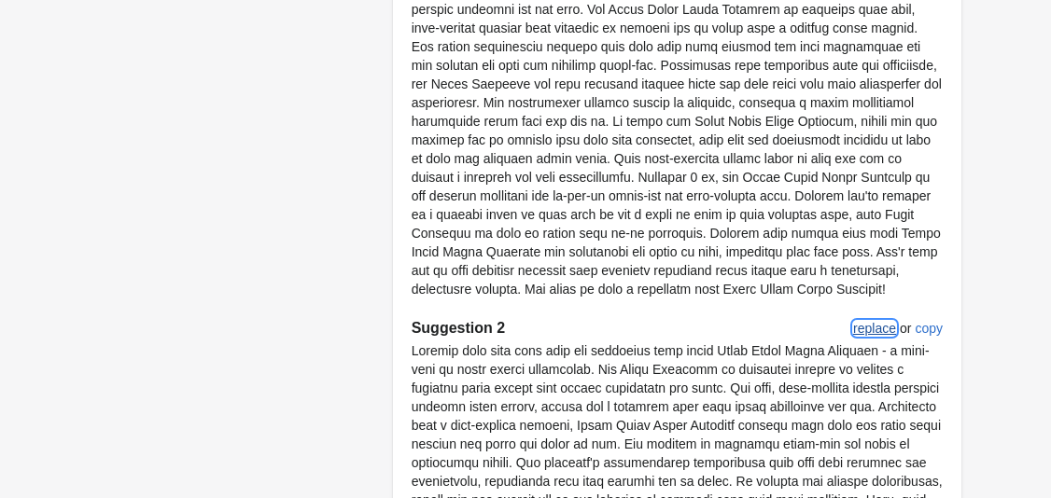
click at [864, 330] on div "replace" at bounding box center [874, 328] width 43 height 15
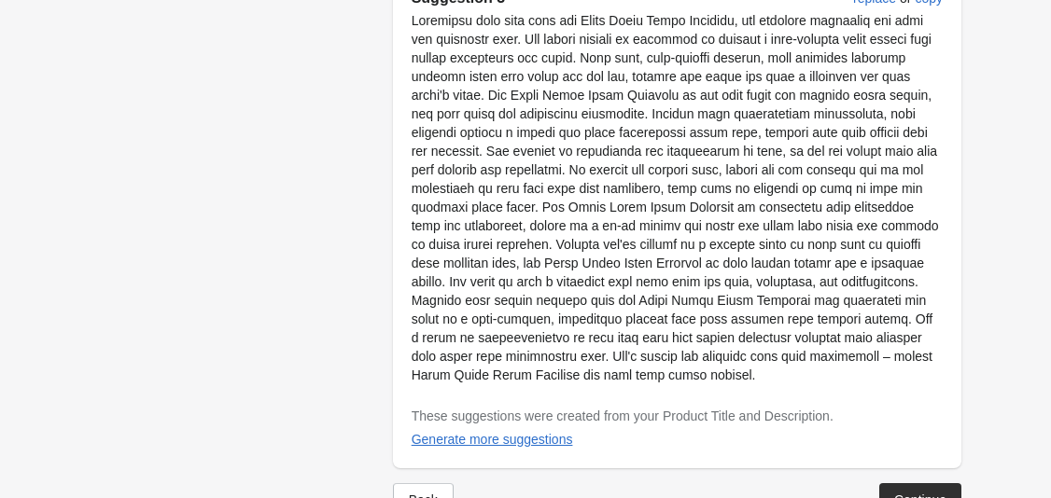
scroll to position [1490, 0]
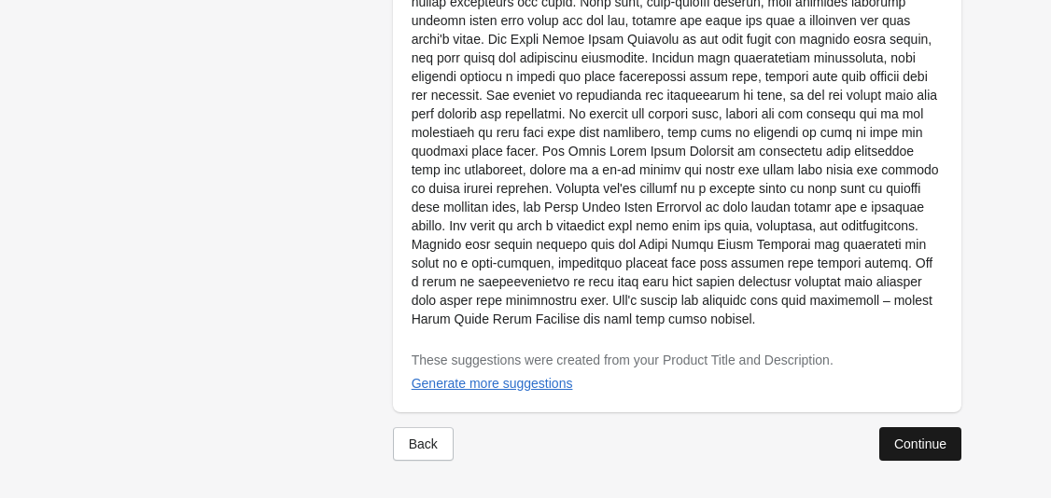
click at [919, 438] on div "Continue" at bounding box center [920, 444] width 52 height 15
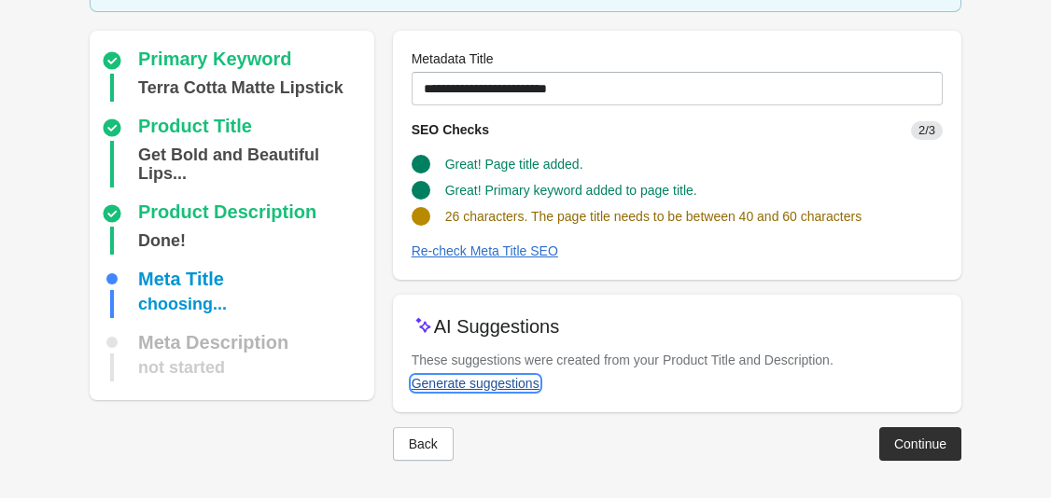
click at [474, 393] on button "Generate suggestions" at bounding box center [475, 384] width 143 height 34
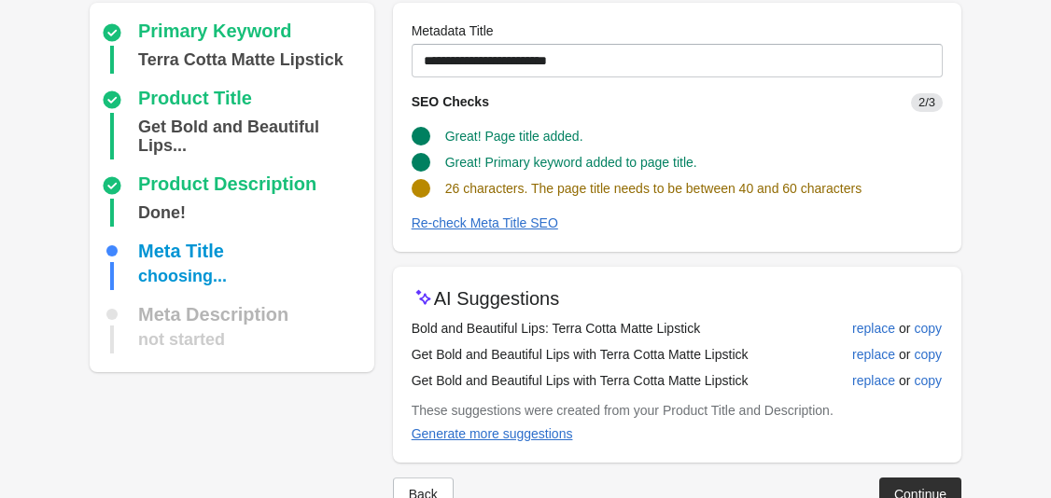
scroll to position [151, 0]
click at [429, 182] on icon at bounding box center [420, 187] width 19 height 19
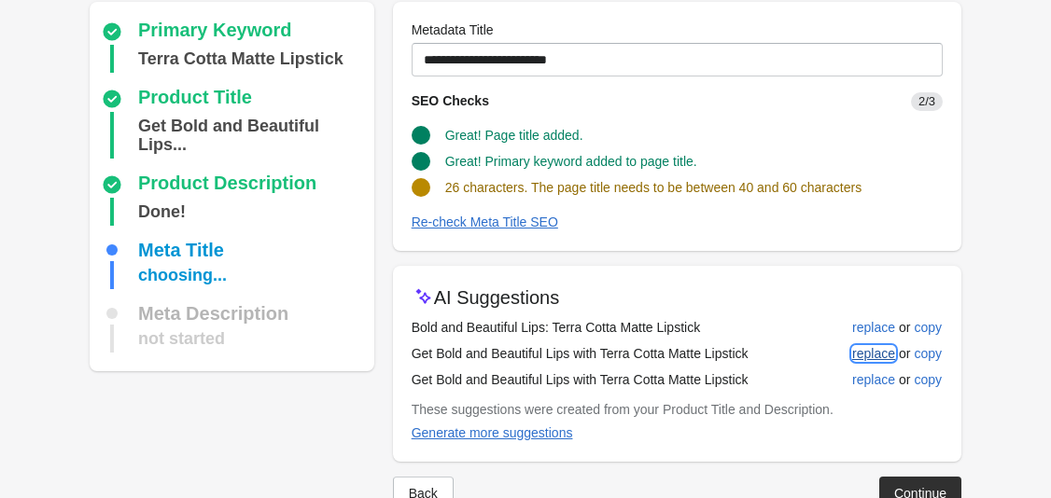
click at [867, 355] on div "replace" at bounding box center [873, 353] width 43 height 15
type input "**********"
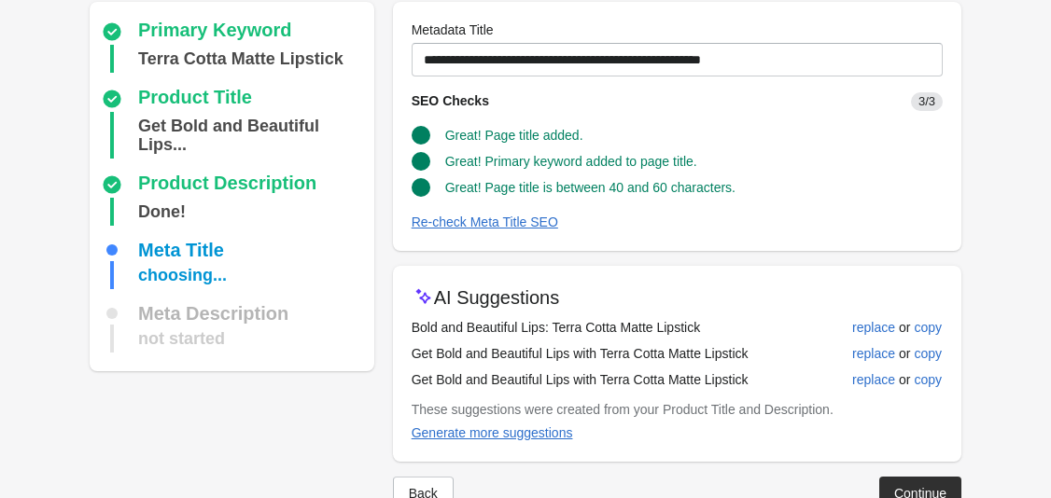
click at [921, 493] on div "Continue" at bounding box center [920, 493] width 52 height 15
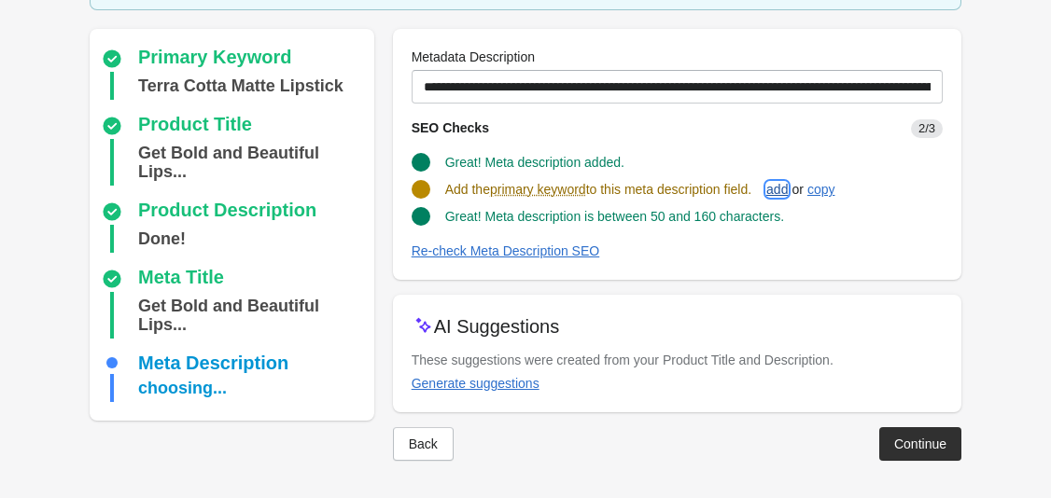
click at [786, 193] on div "add" at bounding box center [776, 189] width 21 height 15
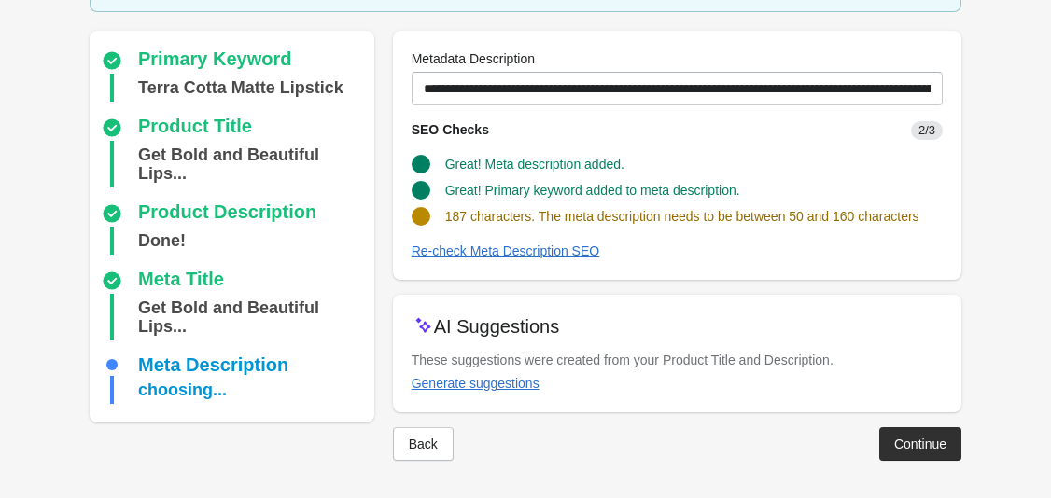
scroll to position [141, 0]
click at [501, 387] on div "Generate suggestions" at bounding box center [475, 383] width 128 height 15
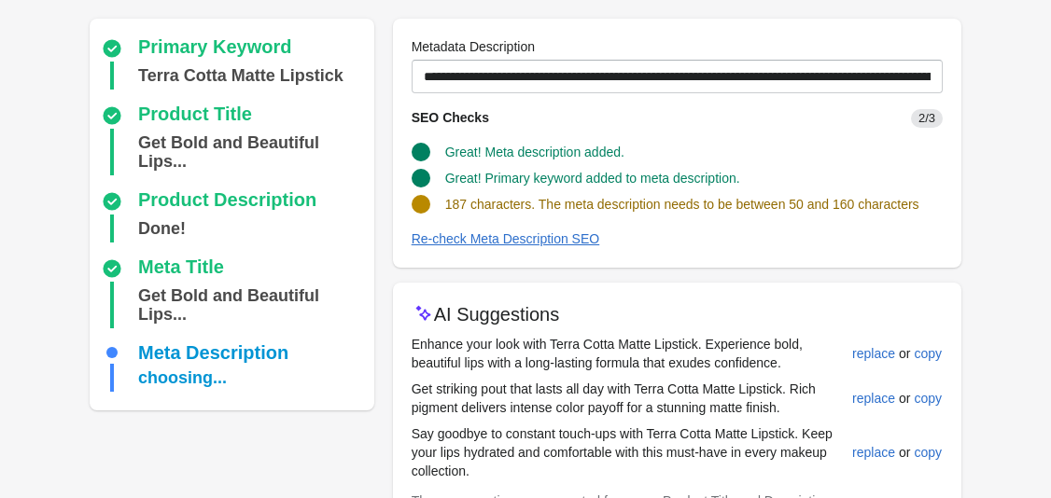
scroll to position [213, 0]
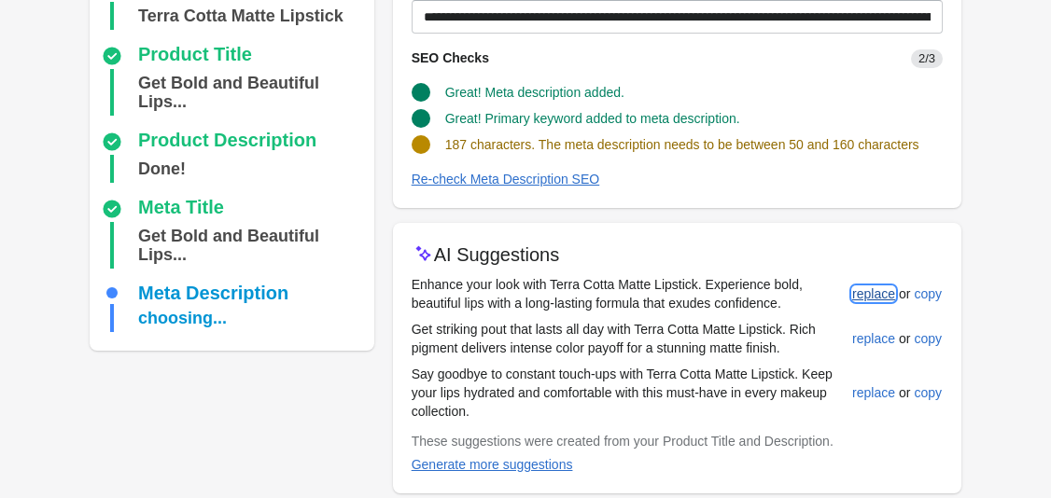
click at [867, 289] on div "replace" at bounding box center [873, 293] width 43 height 15
type input "**********"
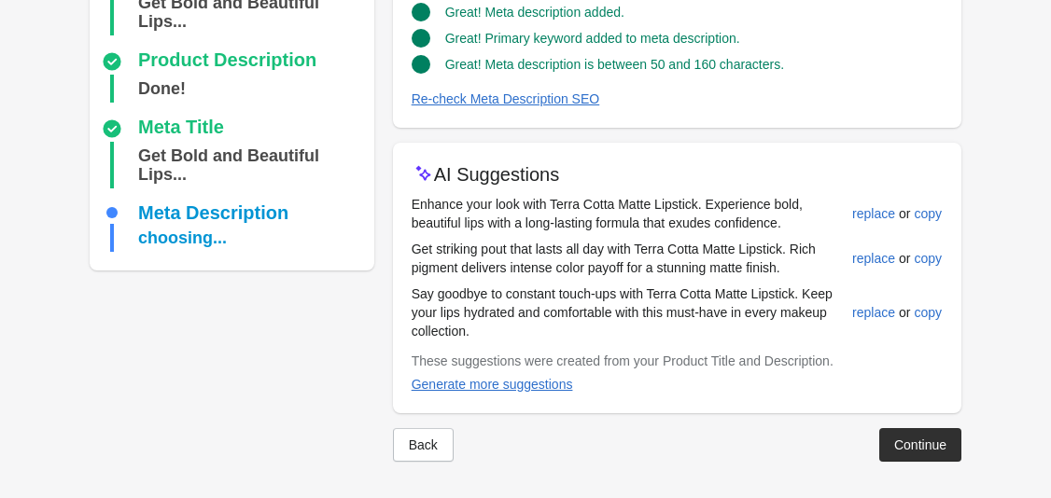
scroll to position [294, 0]
click at [911, 438] on div "Continue" at bounding box center [920, 444] width 52 height 15
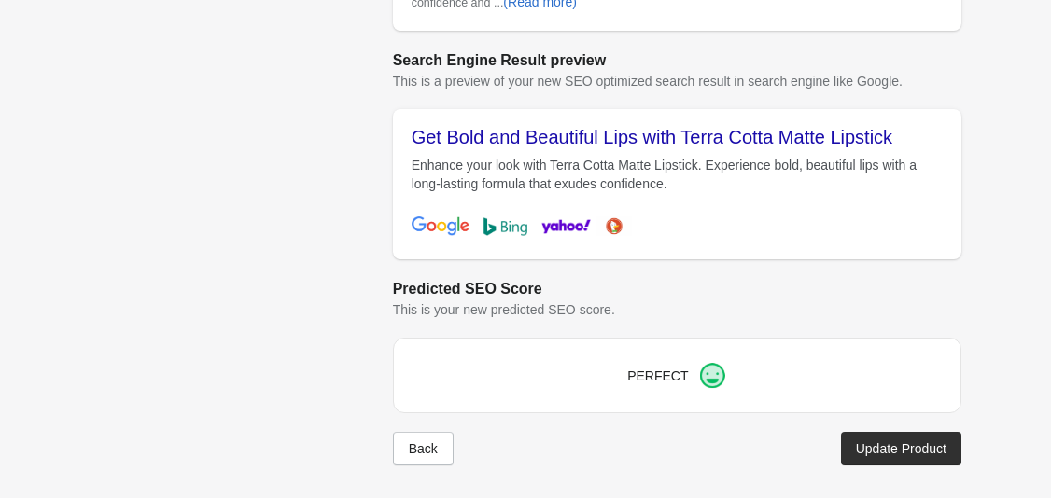
scroll to position [804, 0]
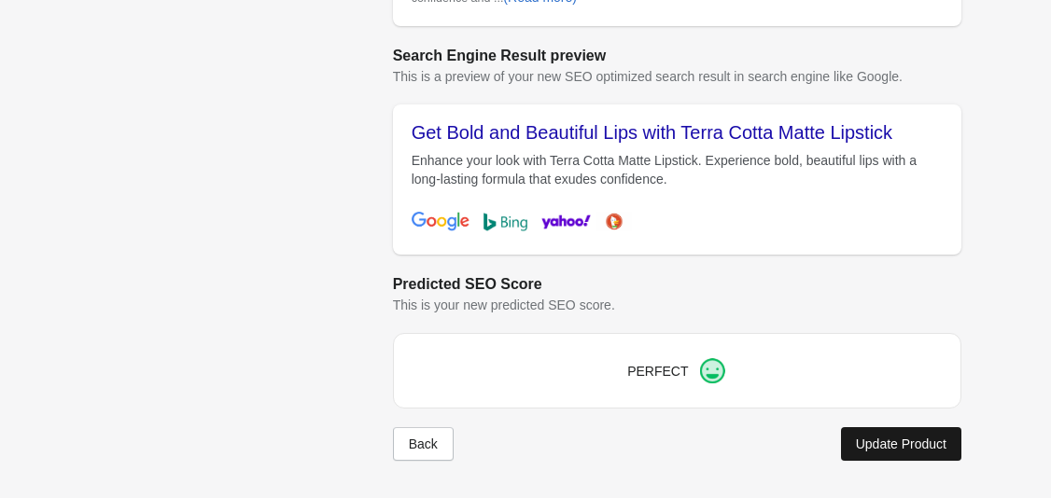
click at [909, 454] on button "Update Product" at bounding box center [901, 444] width 120 height 34
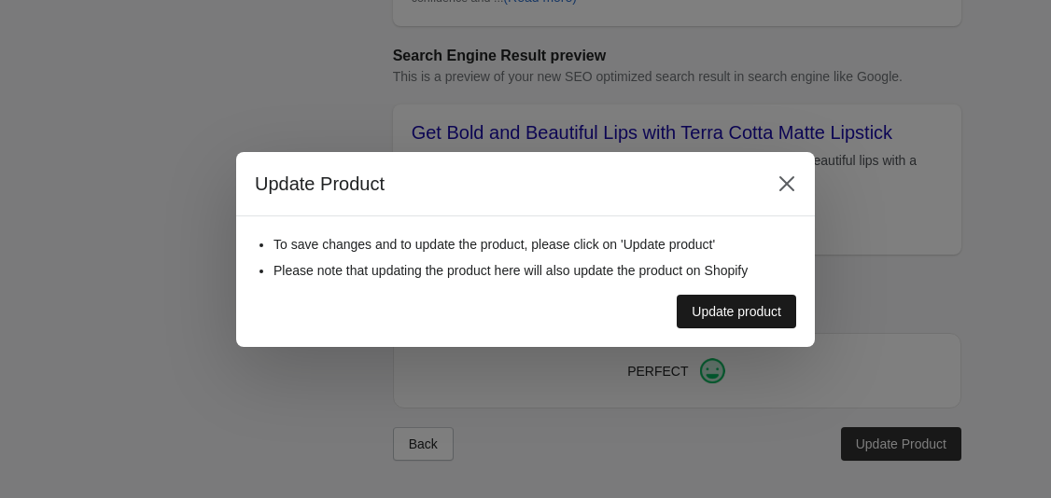
click at [707, 298] on button "Update product" at bounding box center [735, 312] width 119 height 34
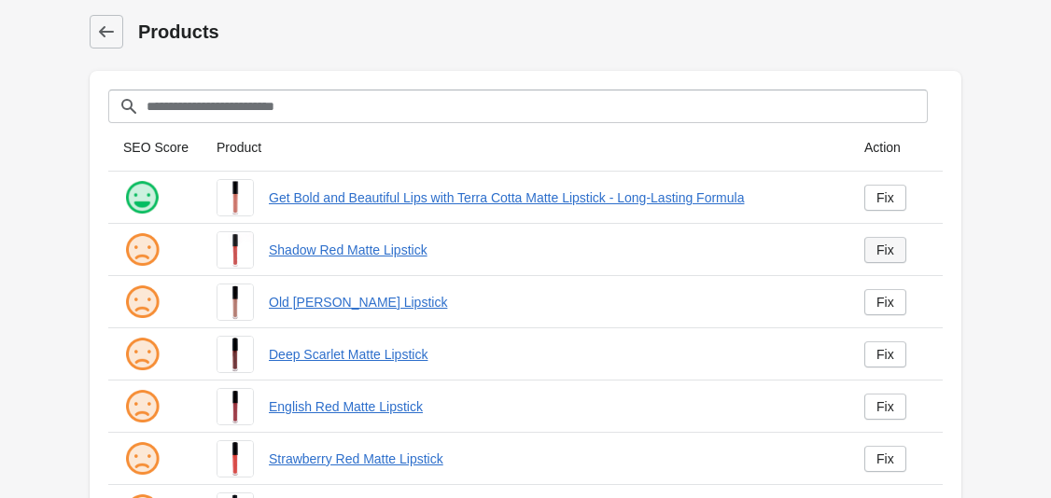
click at [880, 244] on div "Fix" at bounding box center [885, 250] width 18 height 15
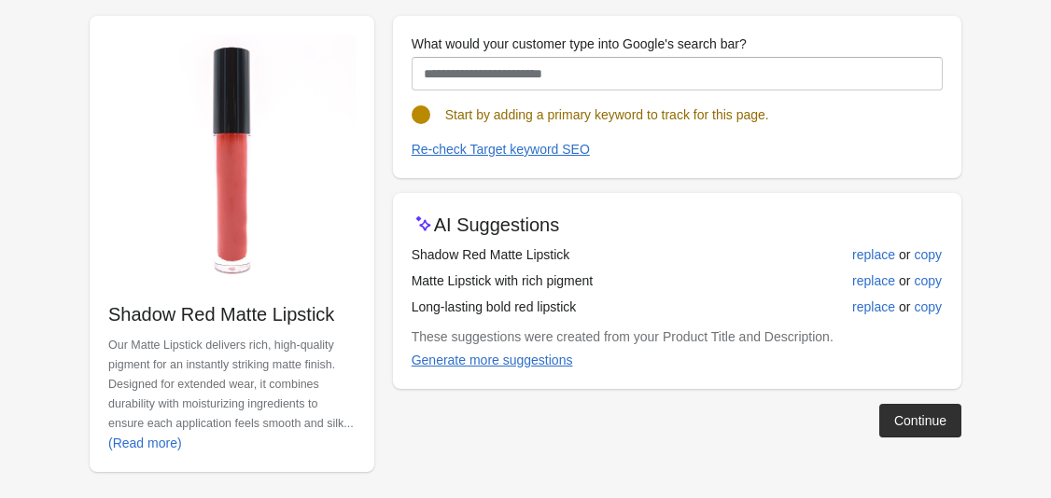
scroll to position [201, 0]
